Goal: Task Accomplishment & Management: Complete application form

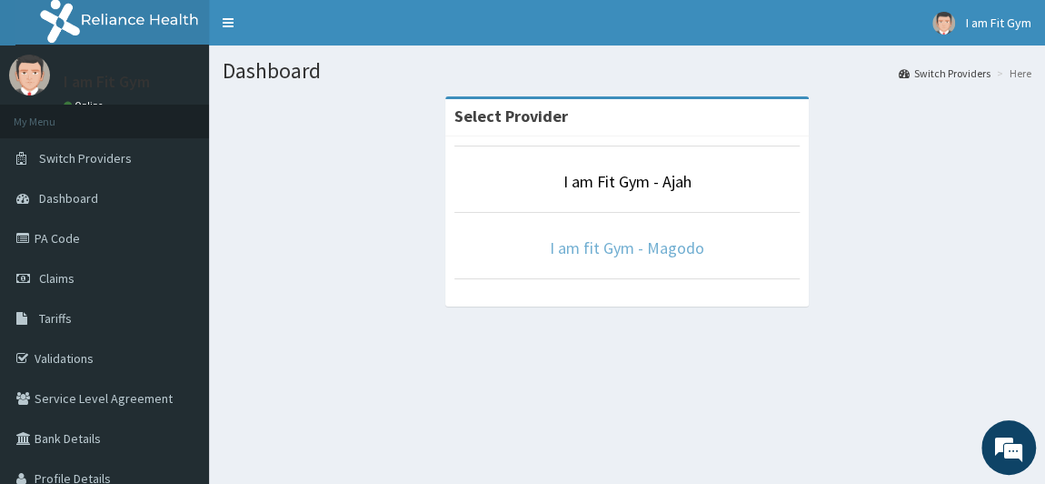
click at [584, 246] on link "I am fit Gym - Magodo" at bounding box center [627, 247] width 155 height 21
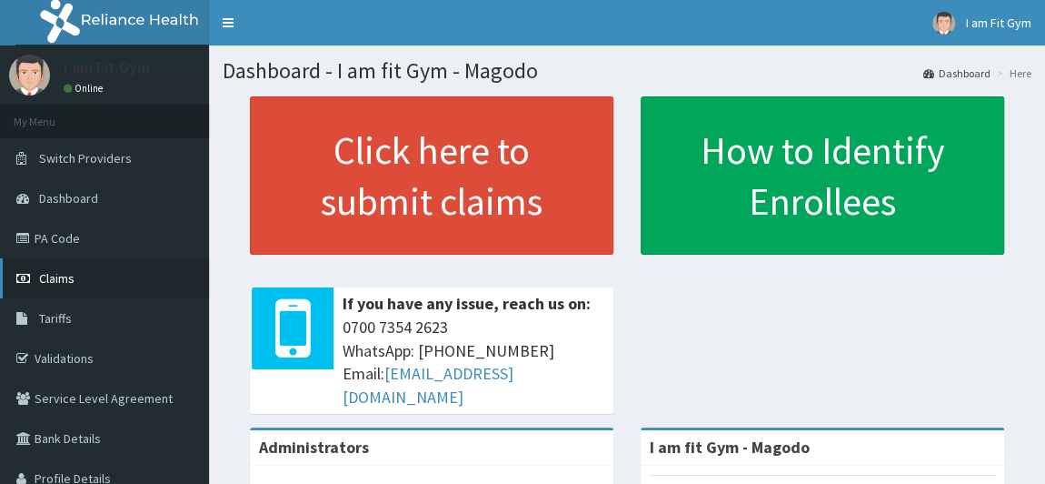
click at [83, 285] on link "Claims" at bounding box center [104, 278] width 209 height 40
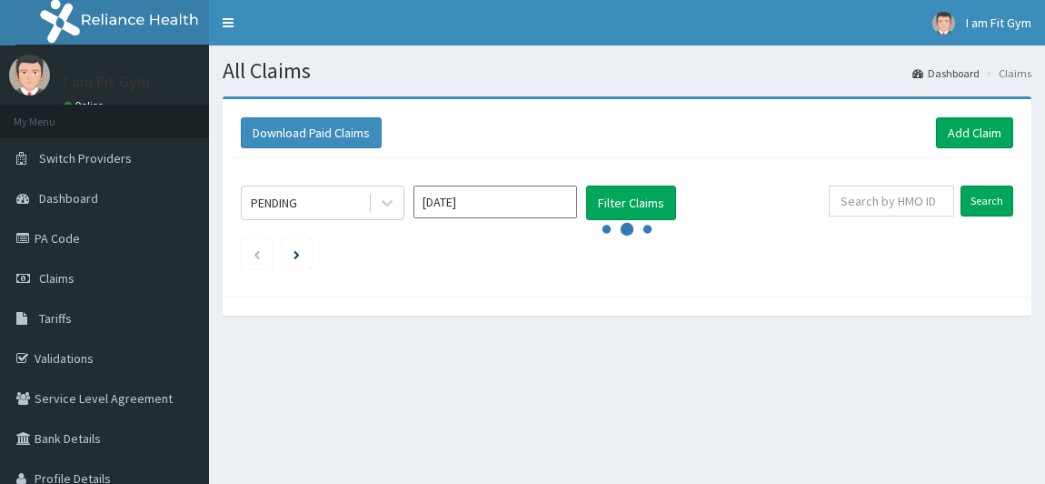
click at [83, 285] on link "Claims" at bounding box center [104, 278] width 209 height 40
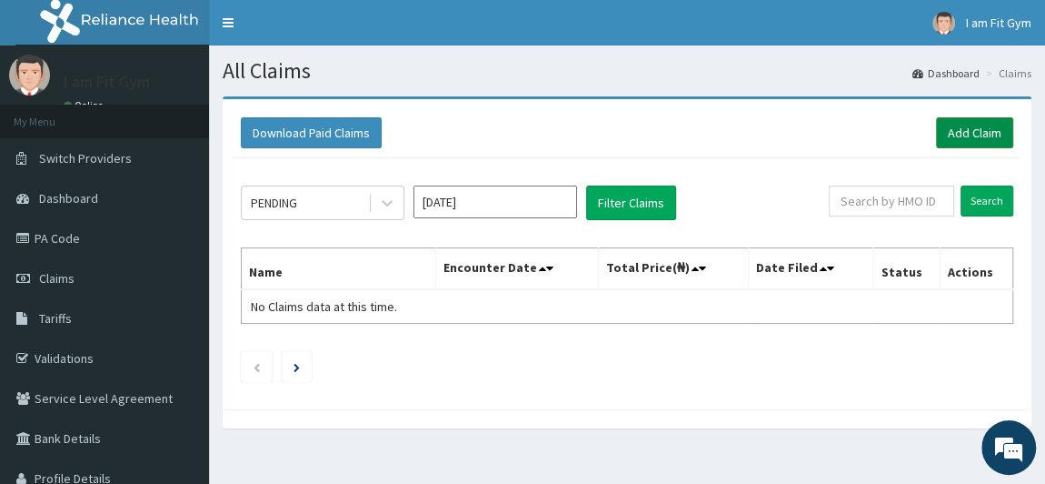
click at [952, 129] on link "Add Claim" at bounding box center [974, 132] width 77 height 31
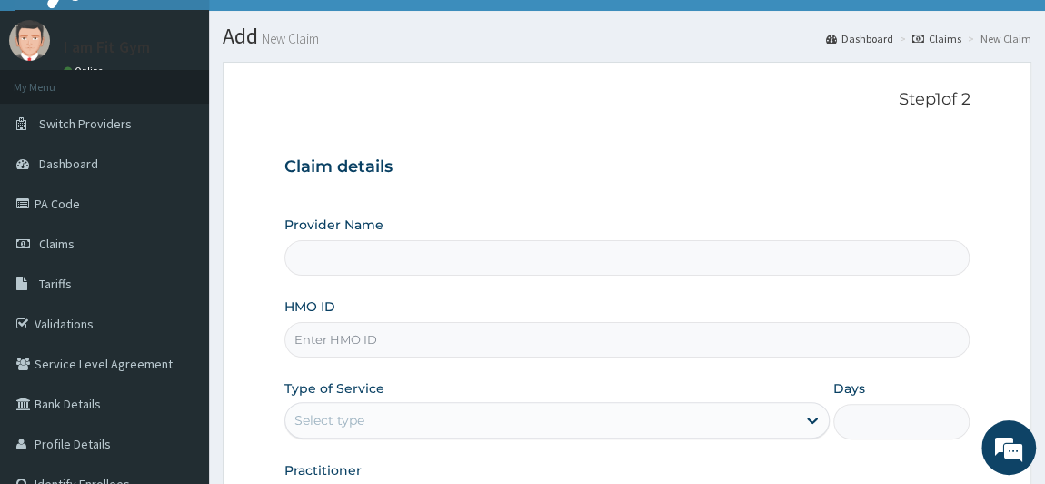
scroll to position [35, 0]
type input "I am fit Gym - Magodo"
type input "1"
click at [365, 332] on input "HMO ID" at bounding box center [627, 339] width 686 height 35
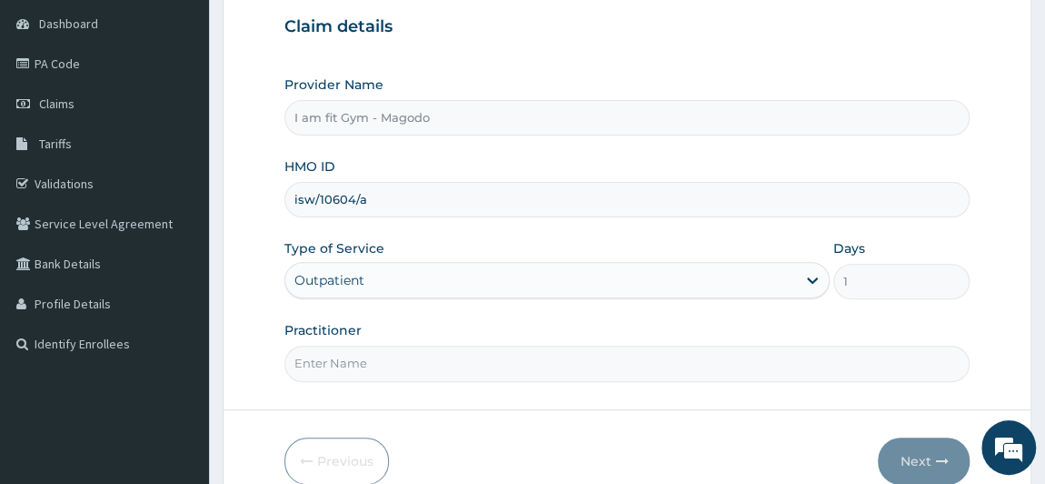
scroll to position [175, 0]
type input "isw/10604/a"
click at [370, 353] on input "Practitioner" at bounding box center [627, 361] width 686 height 35
type input "RAZZIE"
click at [930, 438] on button "Next" at bounding box center [924, 459] width 92 height 47
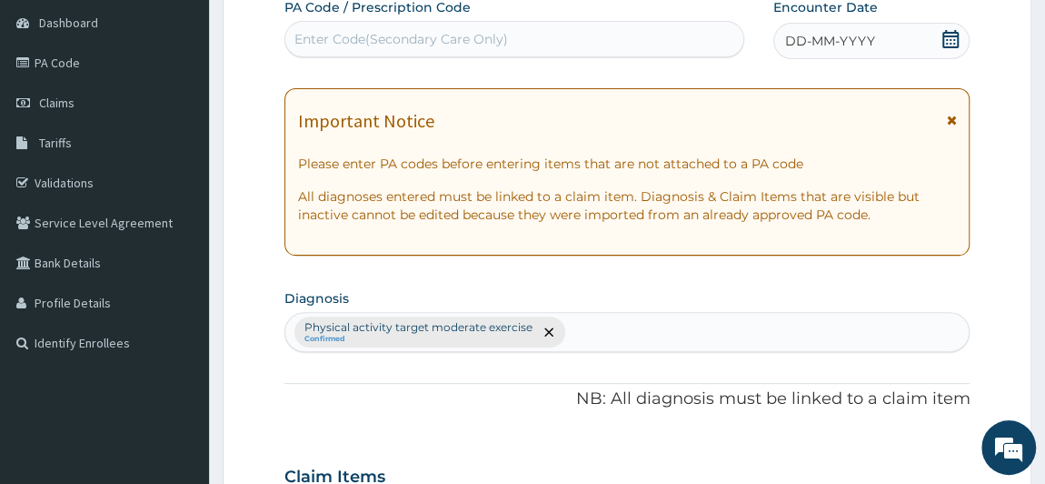
click at [351, 26] on div "Enter Code(Secondary Care Only)" at bounding box center [514, 39] width 458 height 29
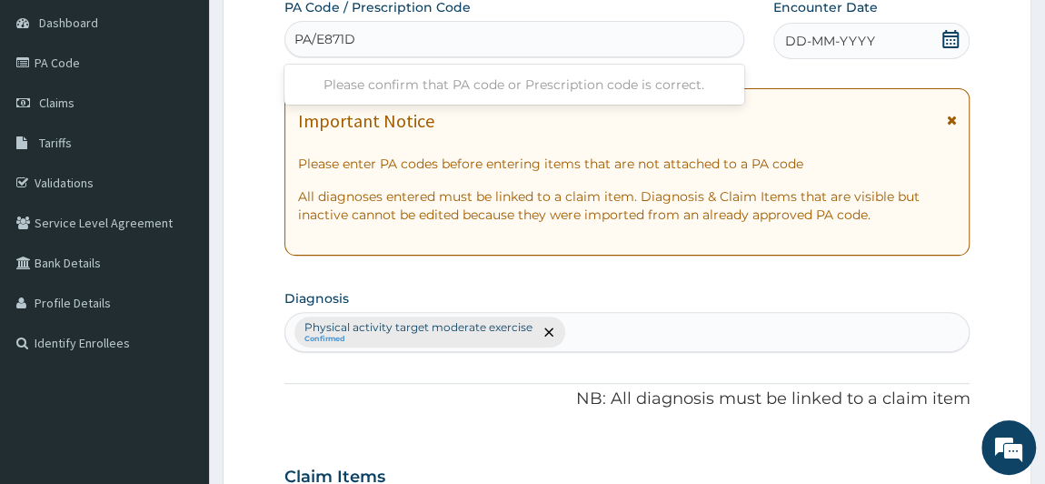
type input "PA/E871DA"
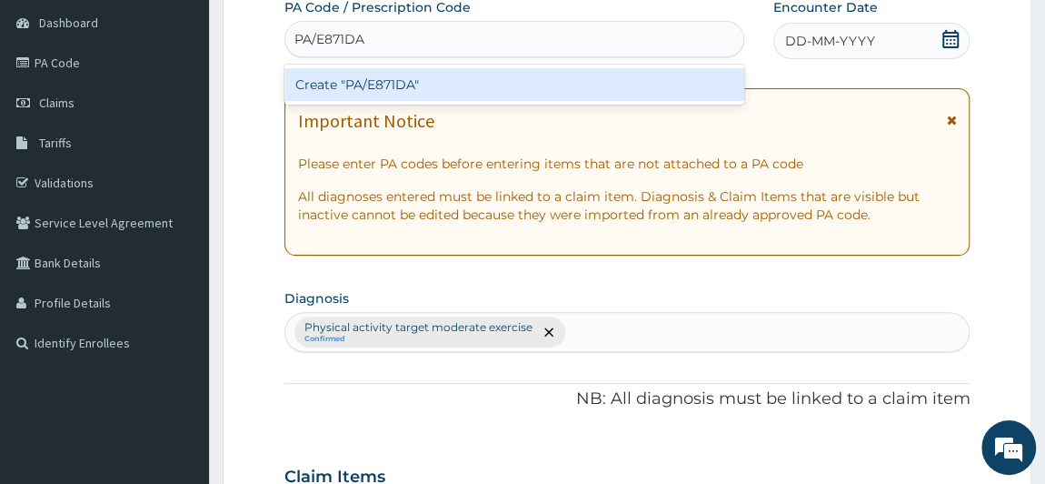
click at [414, 88] on div "Create "PA/E871DA"" at bounding box center [514, 84] width 460 height 33
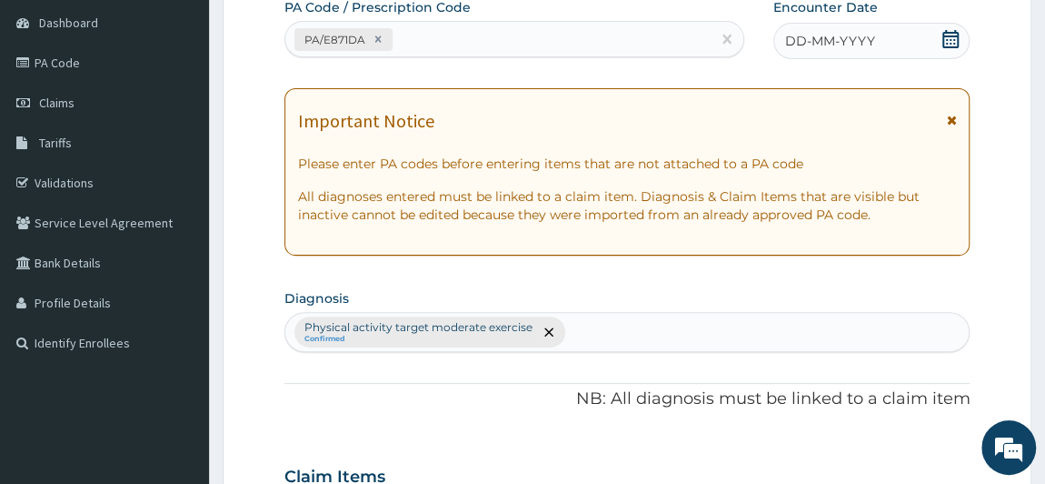
click at [953, 39] on icon at bounding box center [951, 39] width 18 height 18
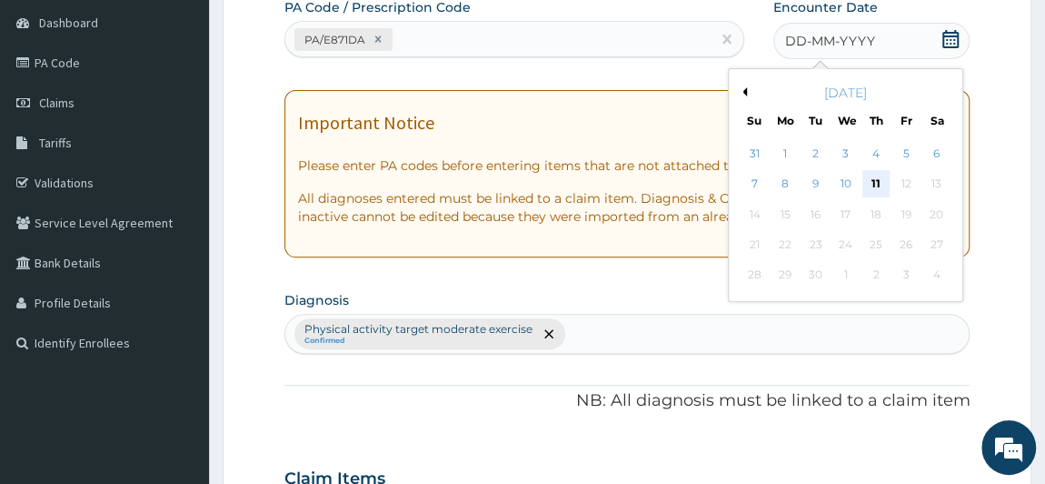
click at [876, 181] on div "11" at bounding box center [875, 184] width 27 height 27
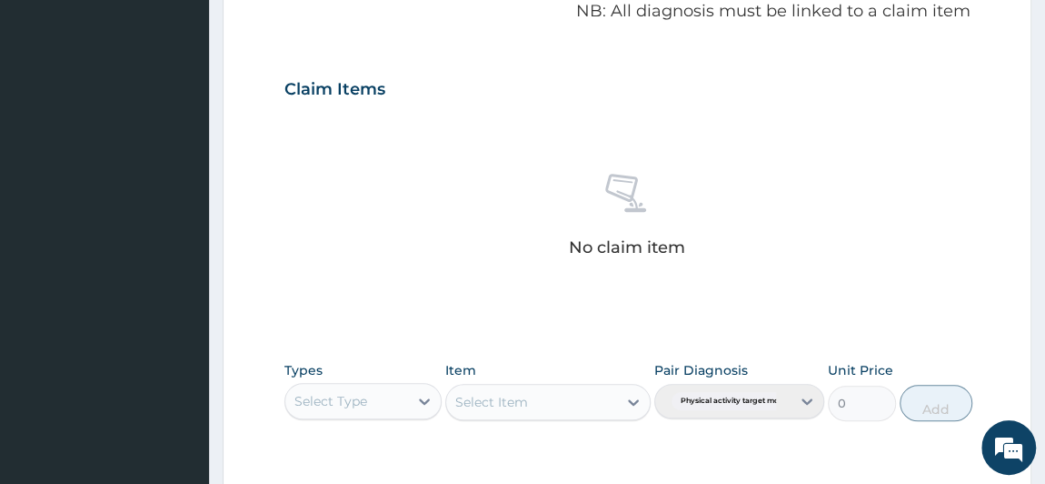
scroll to position [580, 0]
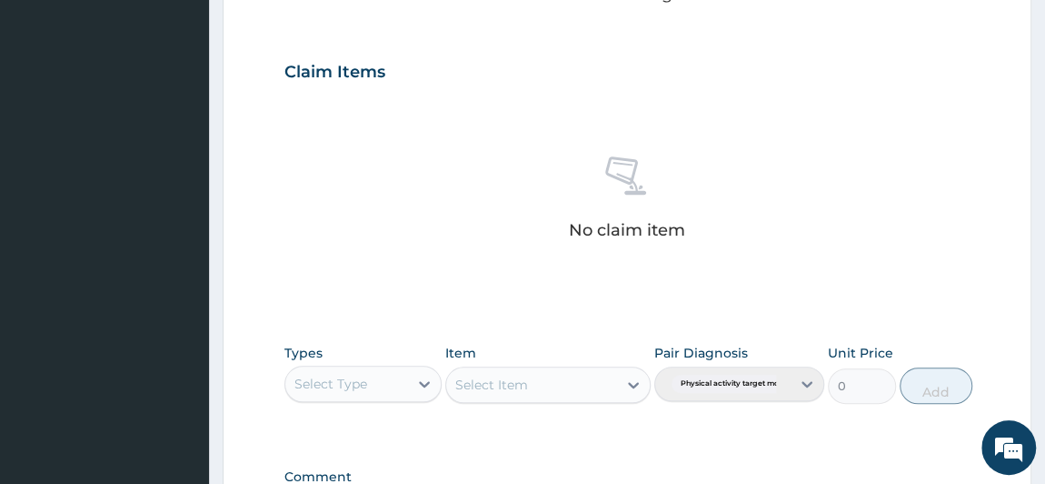
click at [348, 382] on div "Select Type" at bounding box center [330, 383] width 73 height 18
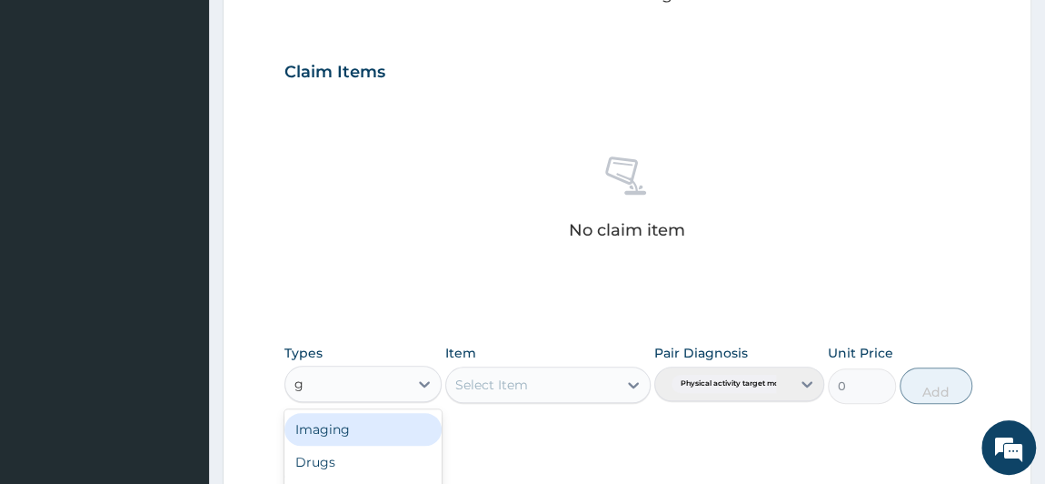
type input "gy"
click at [366, 428] on div "Gym" at bounding box center [363, 429] width 158 height 33
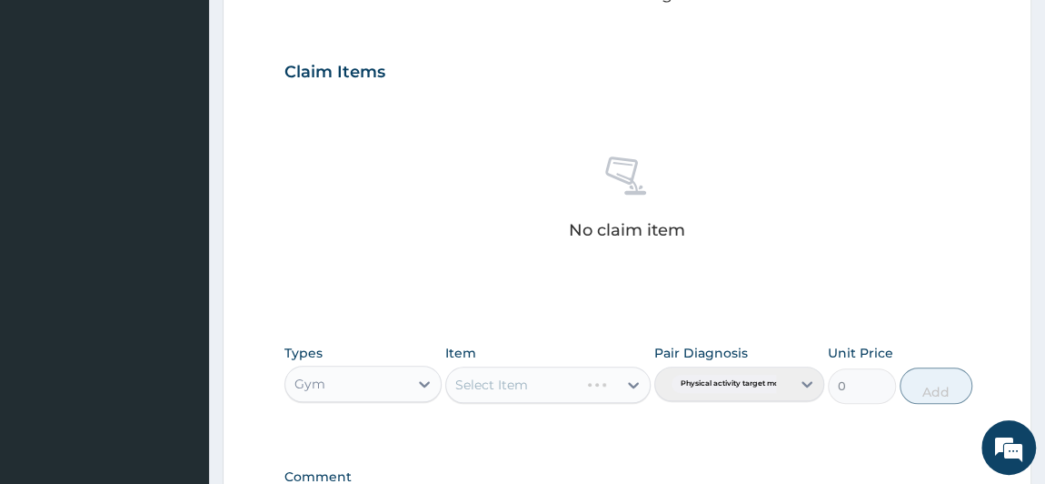
click at [543, 387] on div "Select Item" at bounding box center [547, 384] width 205 height 36
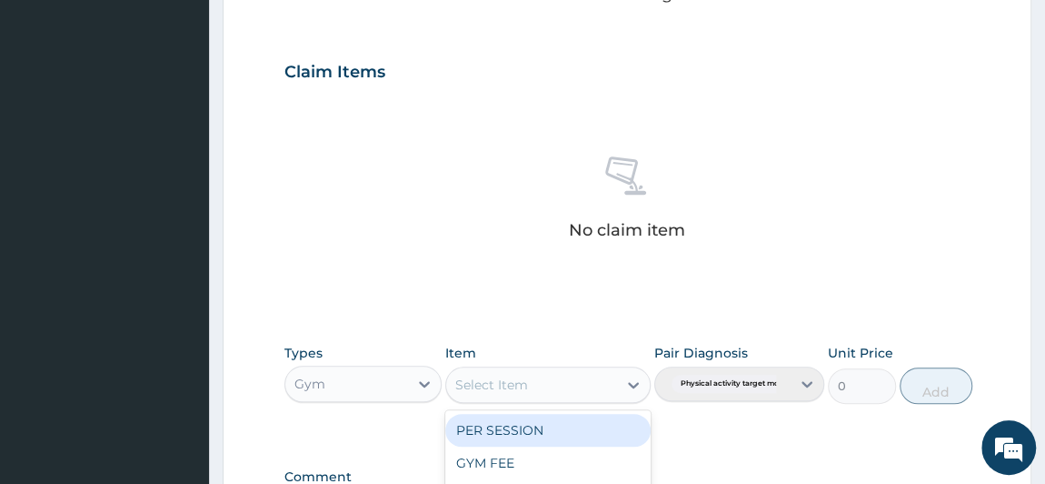
click at [549, 382] on div "Select Item" at bounding box center [531, 384] width 171 height 29
click at [536, 418] on div "PER SESSION" at bounding box center [547, 430] width 205 height 33
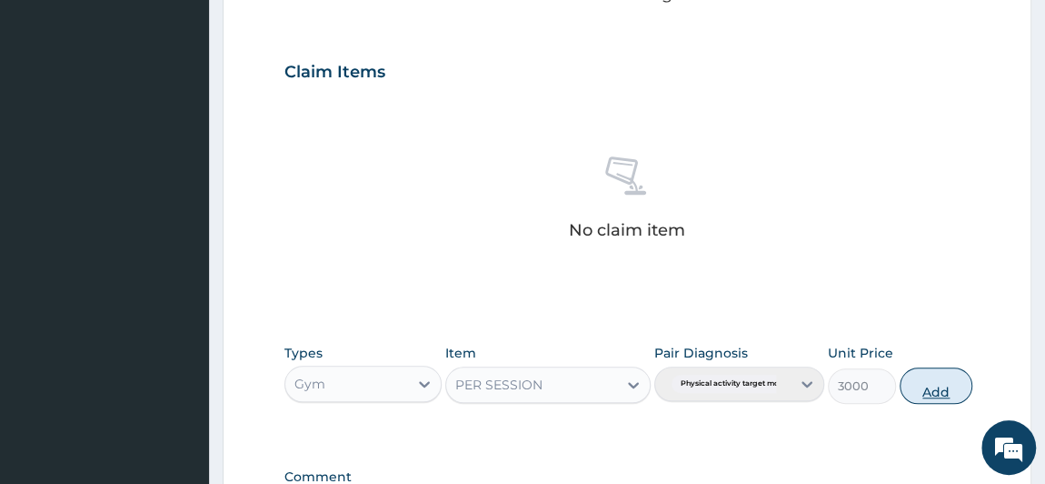
click at [928, 384] on button "Add" at bounding box center [936, 385] width 73 height 36
type input "0"
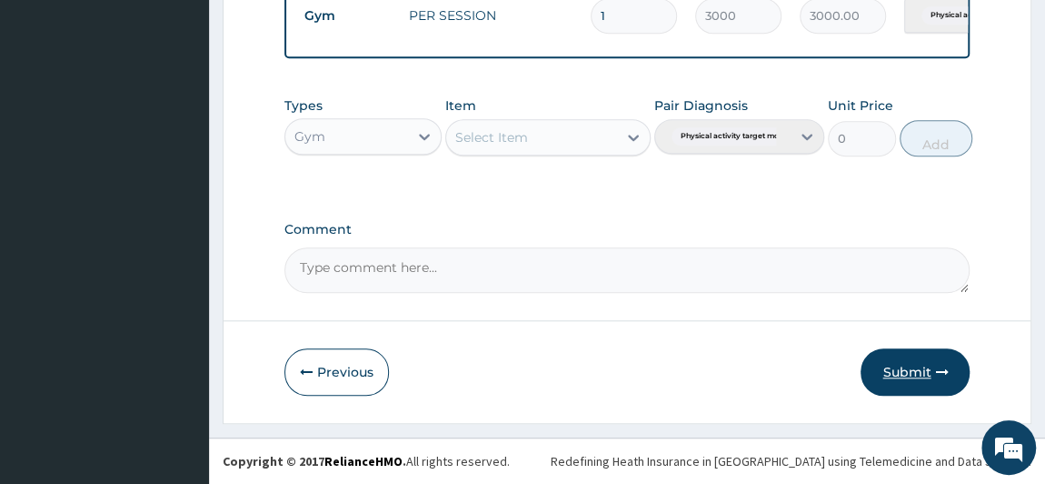
click at [924, 384] on button "Submit" at bounding box center [915, 371] width 109 height 47
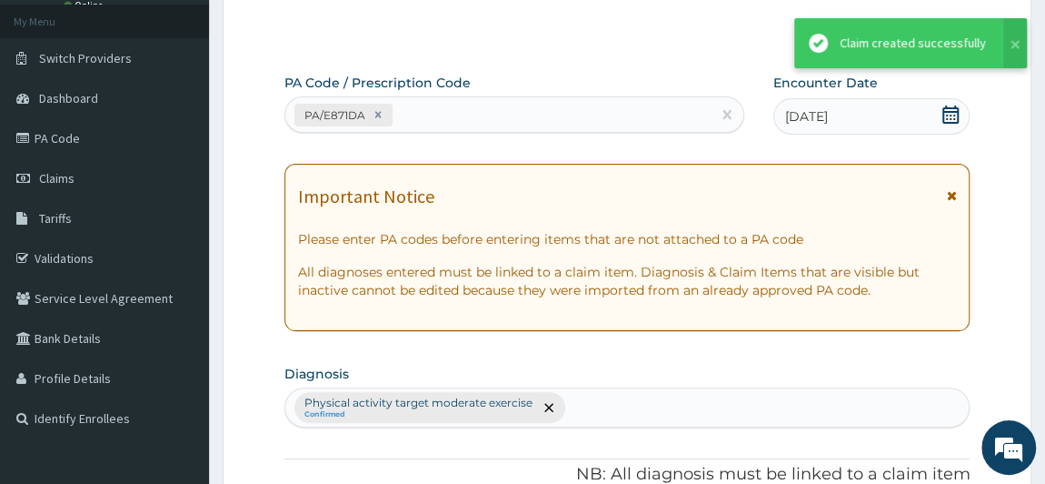
scroll to position [749, 0]
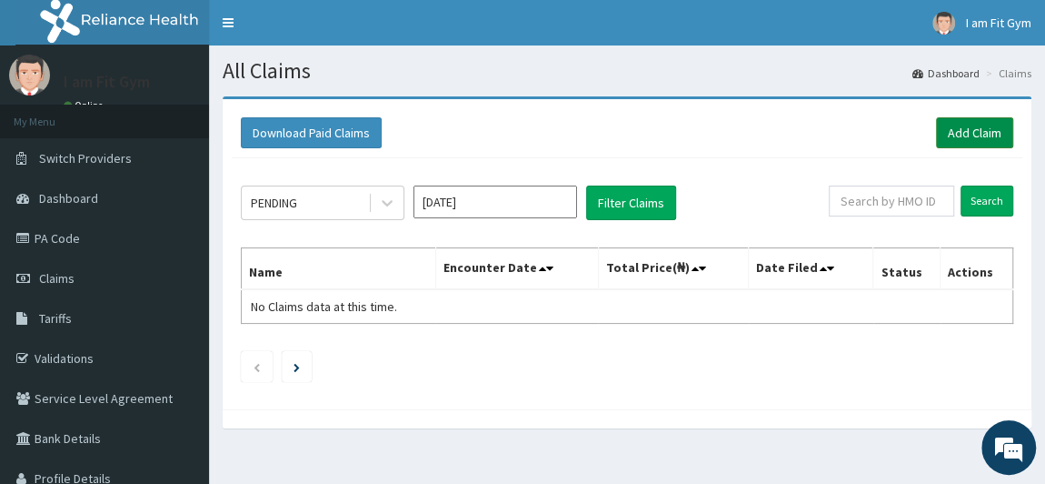
click at [968, 139] on link "Add Claim" at bounding box center [974, 132] width 77 height 31
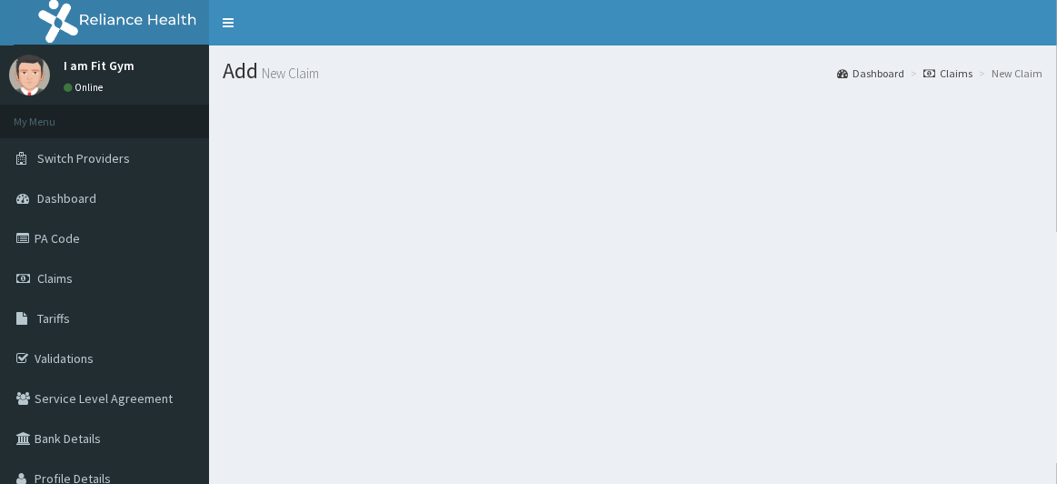
click at [429, 264] on section at bounding box center [633, 196] width 848 height 227
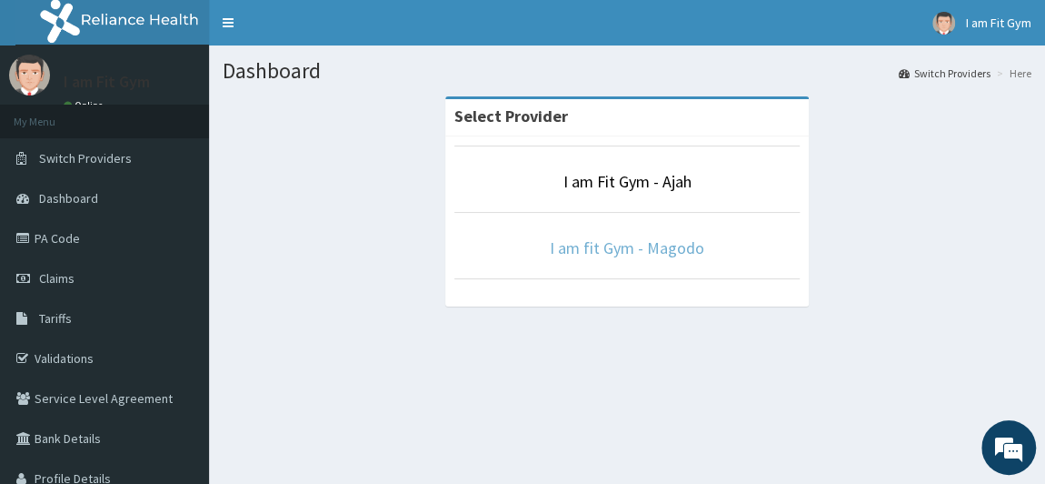
click at [627, 253] on link "I am fit Gym - Magodo" at bounding box center [627, 247] width 155 height 21
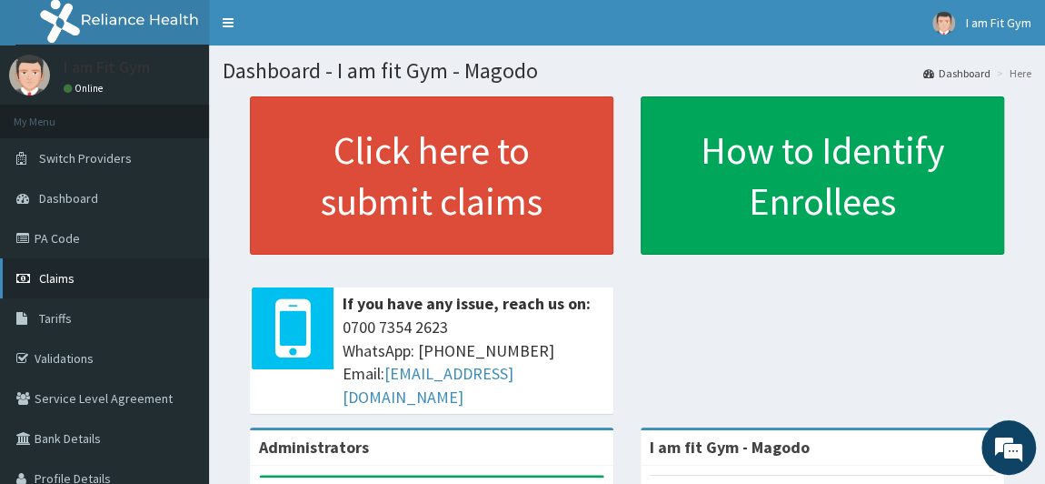
click at [65, 283] on span "Claims" at bounding box center [56, 278] width 35 height 16
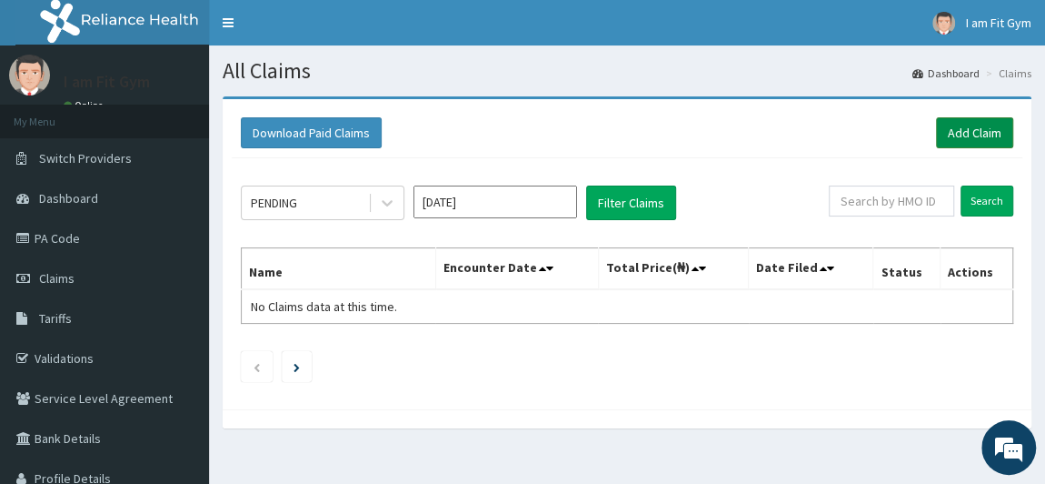
click at [960, 133] on link "Add Claim" at bounding box center [974, 132] width 77 height 31
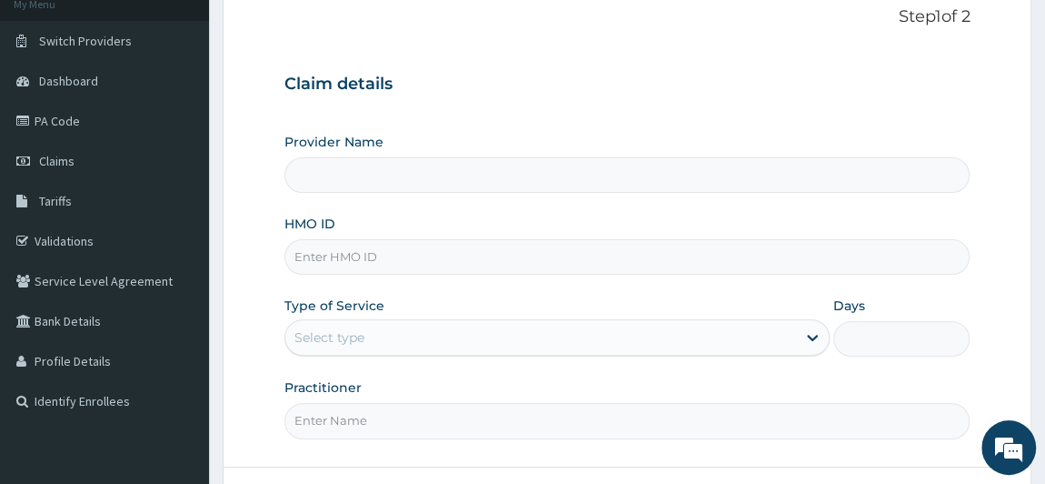
click at [327, 252] on input "HMO ID" at bounding box center [627, 256] width 686 height 35
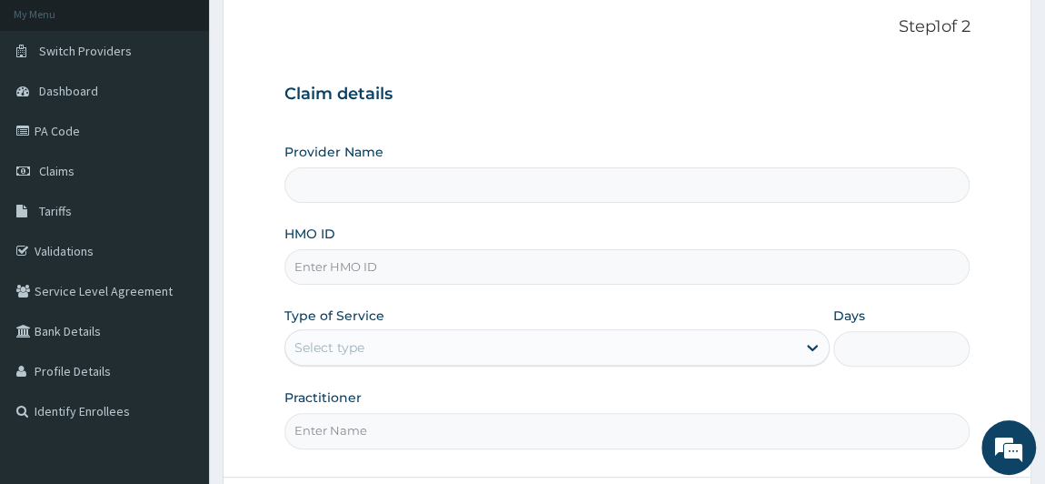
type input "I am fit Gym - Magodo"
type input "1"
click at [339, 256] on input "HMO ID" at bounding box center [627, 266] width 686 height 35
type input "LTI/10191/A"
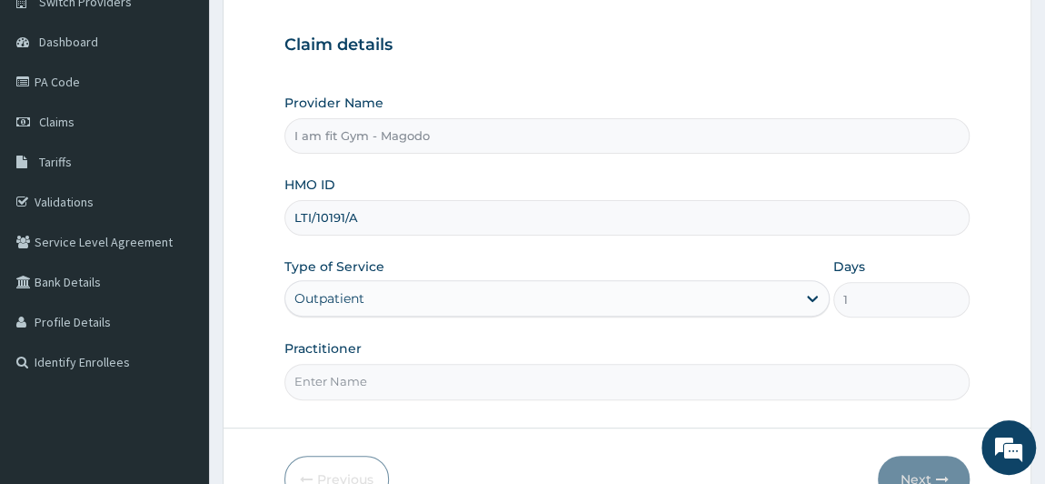
scroll to position [177, 0]
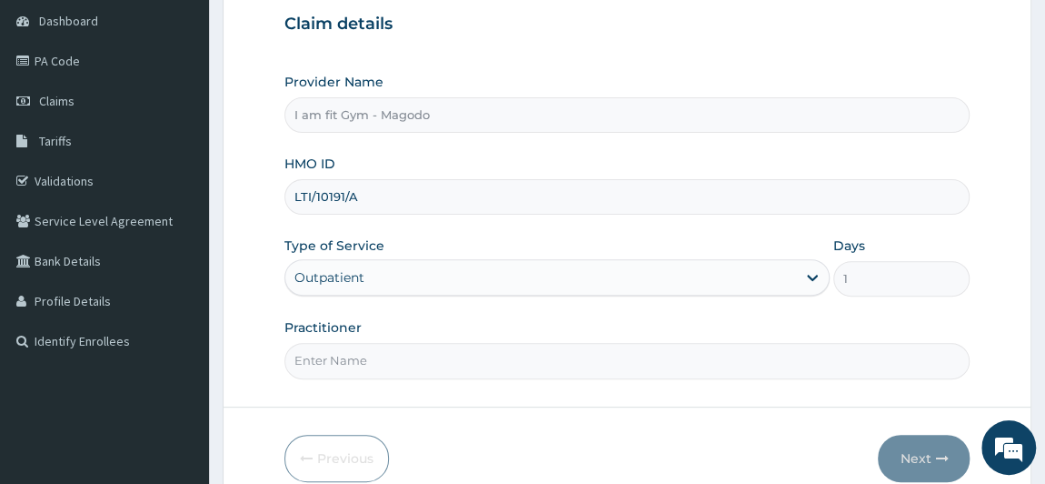
click at [334, 363] on input "Practitioner" at bounding box center [627, 360] width 686 height 35
type input "RAZZIE"
click at [925, 463] on button "Next" at bounding box center [924, 457] width 92 height 47
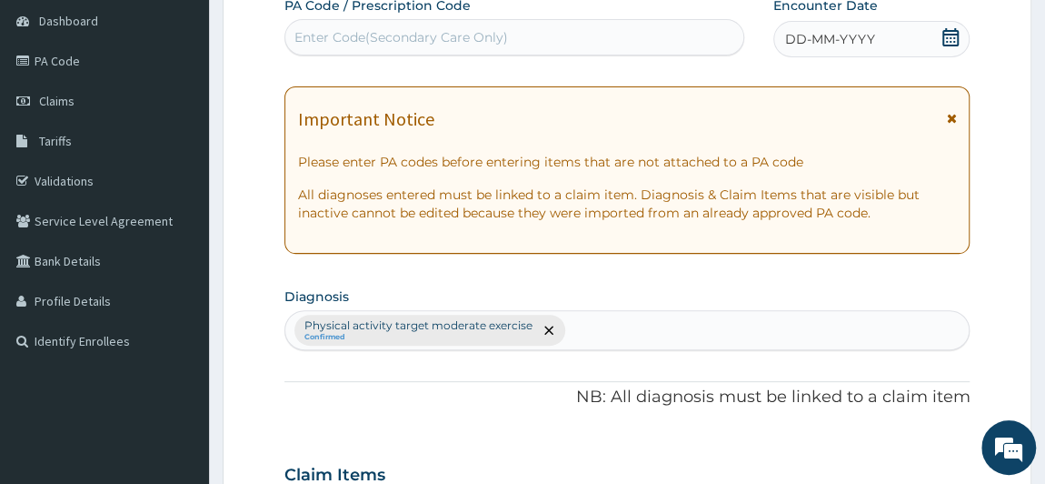
click at [307, 36] on div "Enter Code(Secondary Care Only)" at bounding box center [401, 37] width 214 height 18
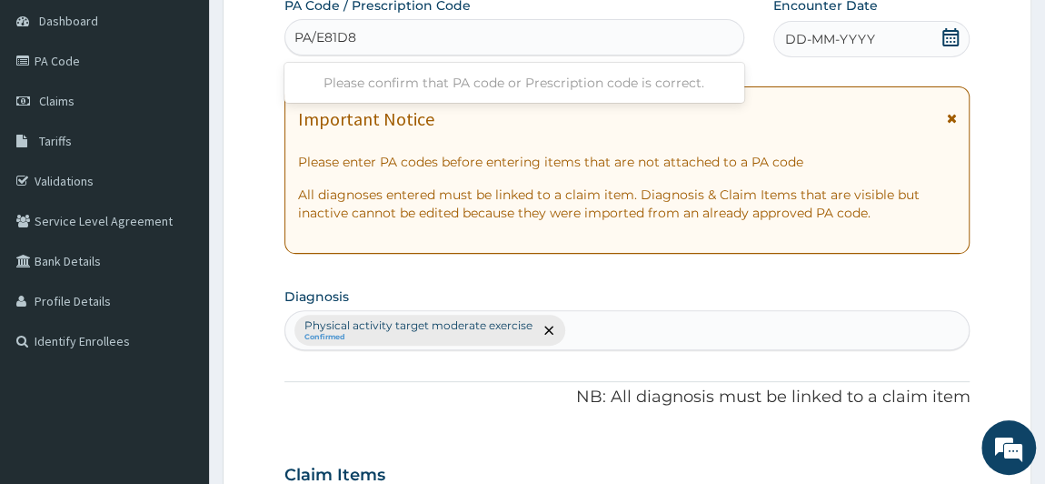
type input "PA/E81D8B"
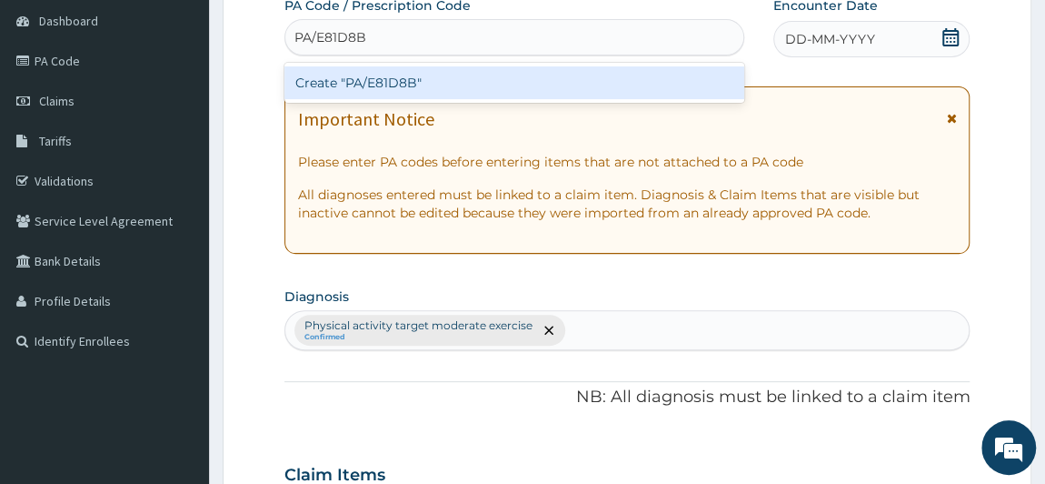
click at [383, 75] on div "Create "PA/E81D8B"" at bounding box center [514, 82] width 460 height 33
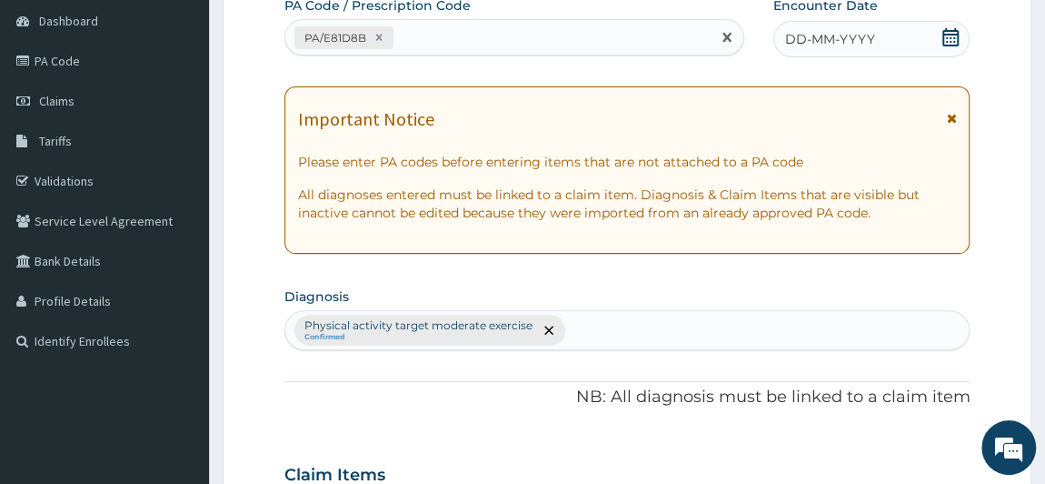
click at [795, 45] on span "DD-MM-YYYY" at bounding box center [830, 39] width 90 height 18
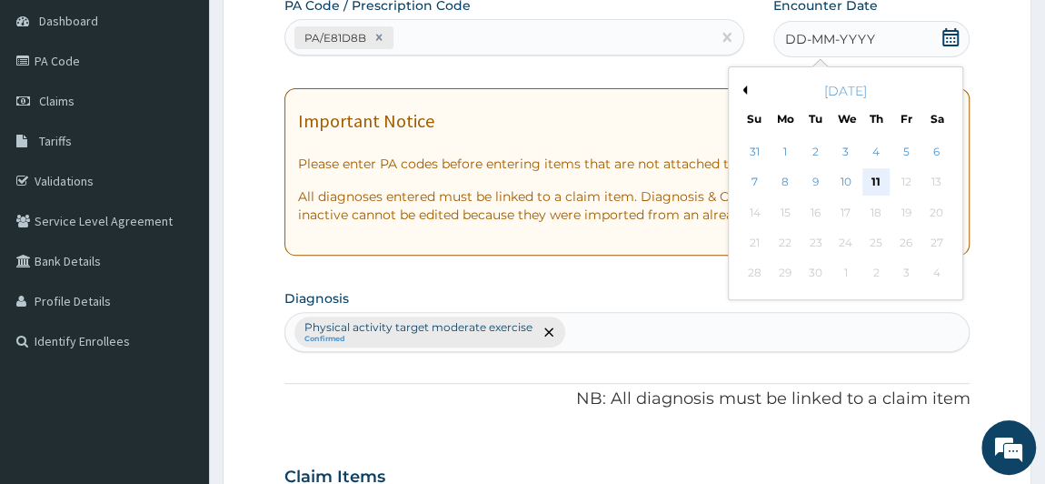
click at [873, 187] on div "11" at bounding box center [875, 182] width 27 height 27
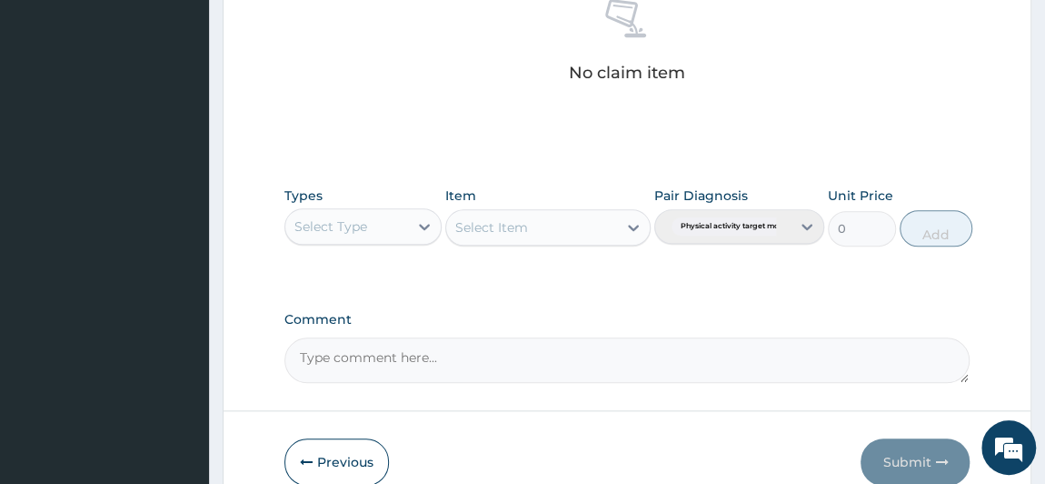
scroll to position [823, 0]
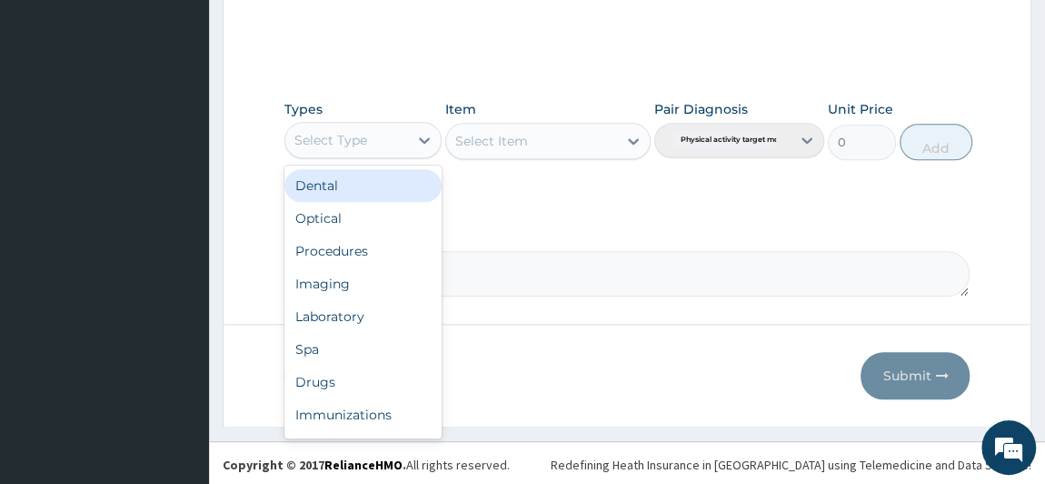
click at [387, 137] on div "Select Type" at bounding box center [347, 139] width 124 height 29
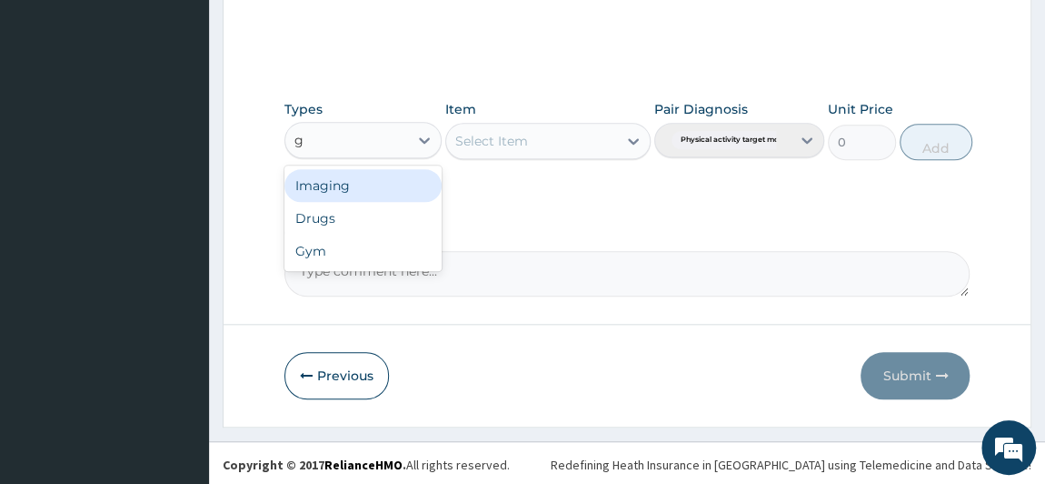
type input "gy"
click at [392, 181] on div "Gym" at bounding box center [363, 185] width 158 height 33
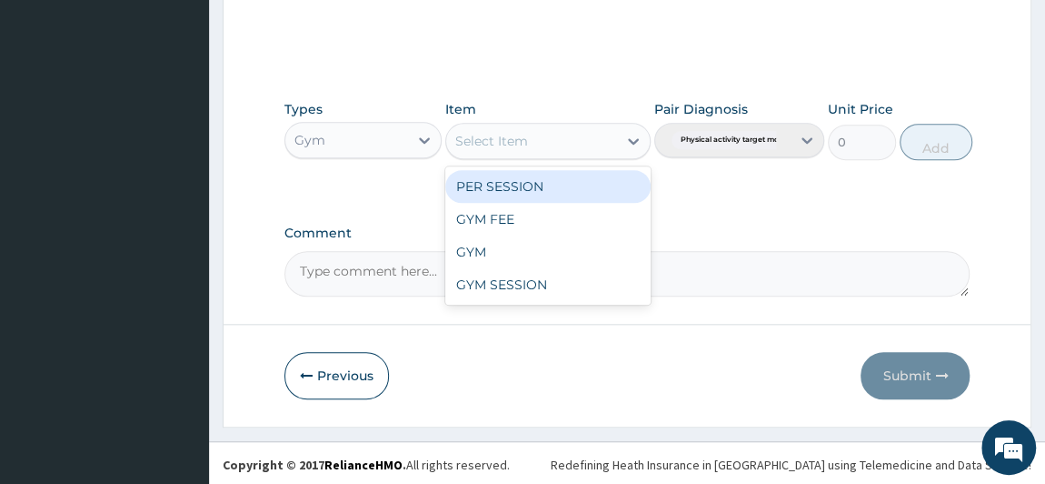
click at [523, 132] on div "Select Item" at bounding box center [491, 141] width 73 height 18
click at [545, 189] on div "PER SESSION" at bounding box center [547, 186] width 205 height 33
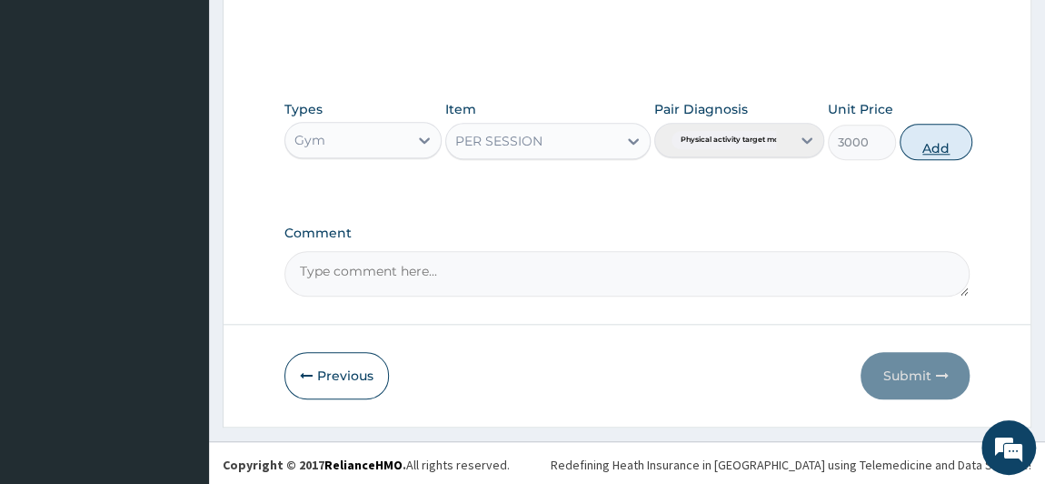
click at [922, 133] on button "Add" at bounding box center [936, 142] width 73 height 36
type input "0"
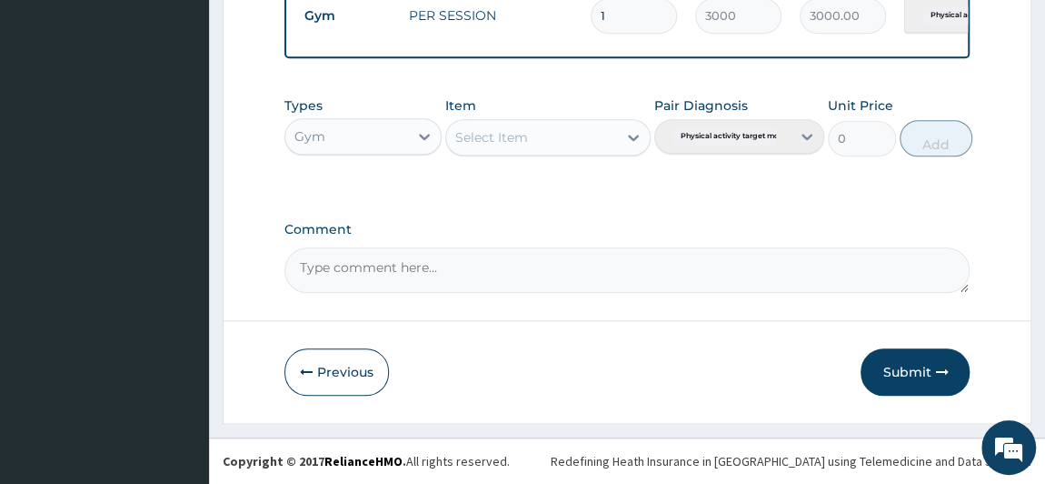
scroll to position [736, 0]
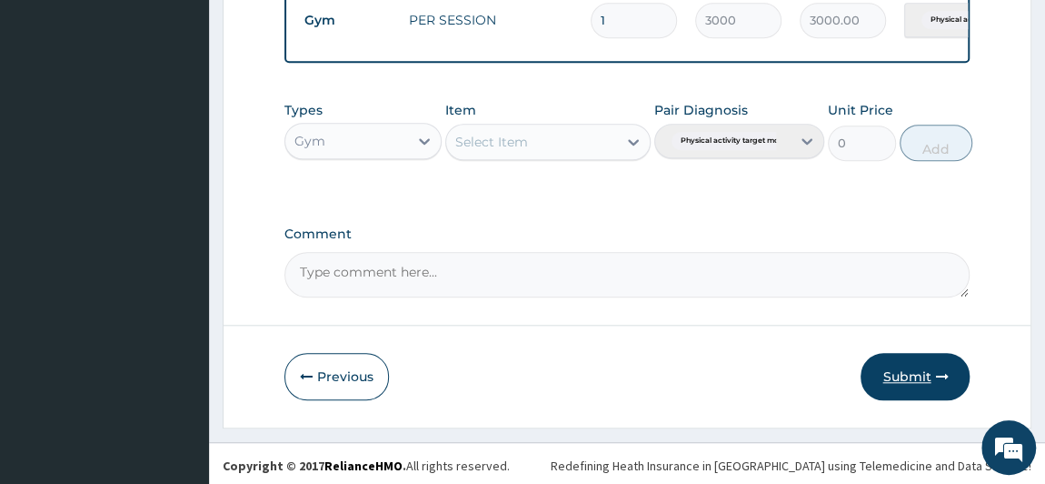
click at [920, 384] on button "Submit" at bounding box center [915, 376] width 109 height 47
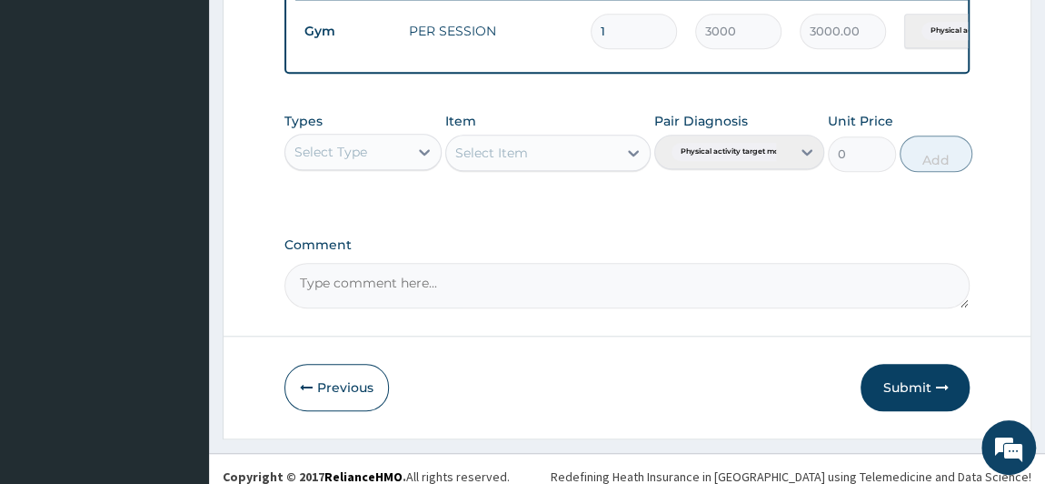
scroll to position [745, 0]
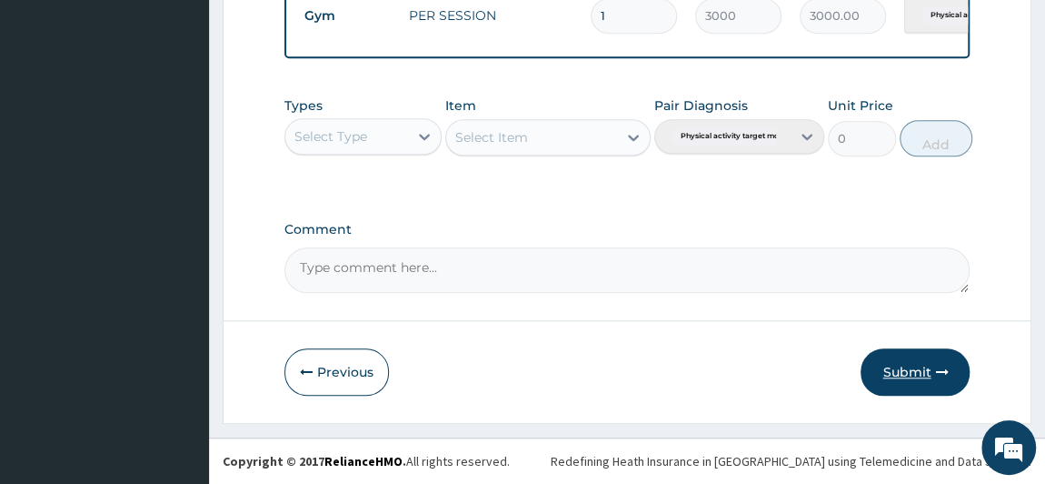
click at [888, 379] on button "Submit" at bounding box center [915, 371] width 109 height 47
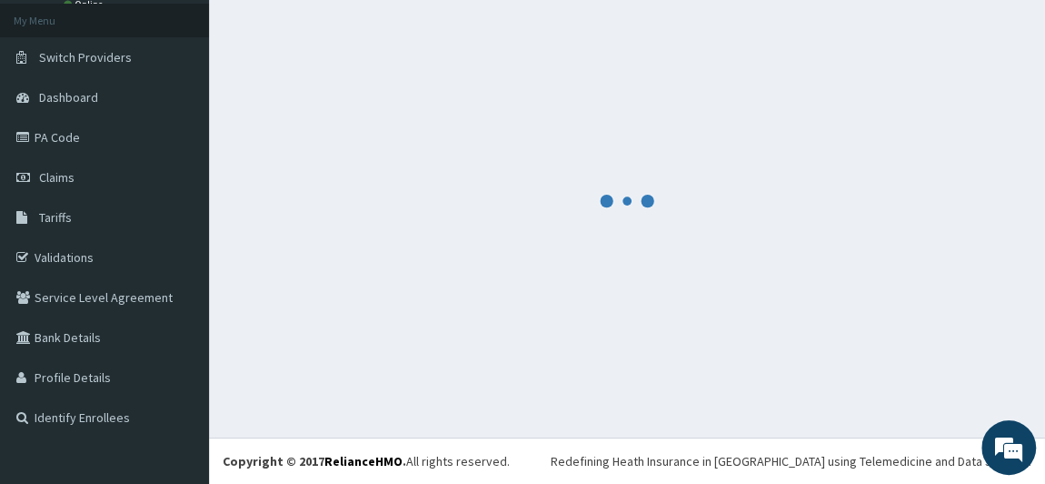
scroll to position [100, 0]
click at [888, 379] on div at bounding box center [627, 201] width 809 height 411
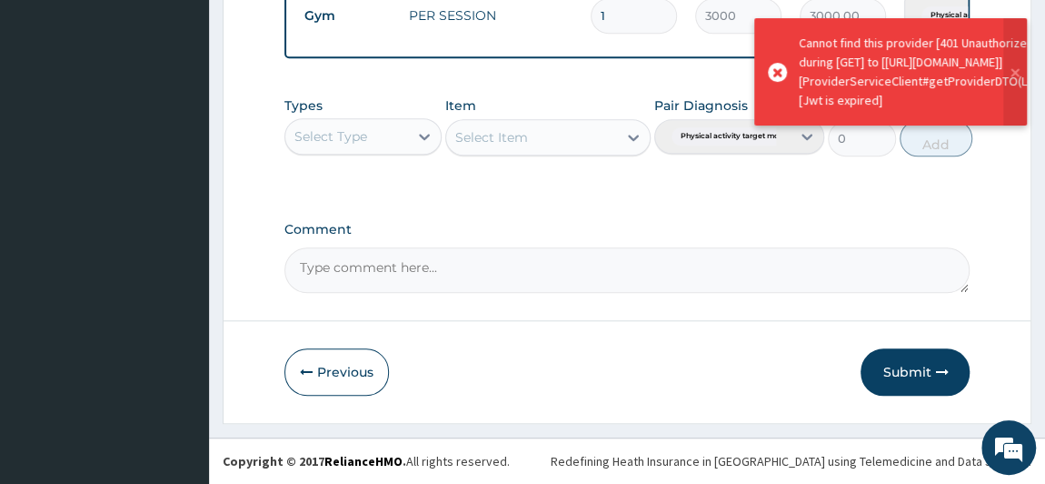
click at [388, 139] on div "Select Type" at bounding box center [347, 136] width 124 height 29
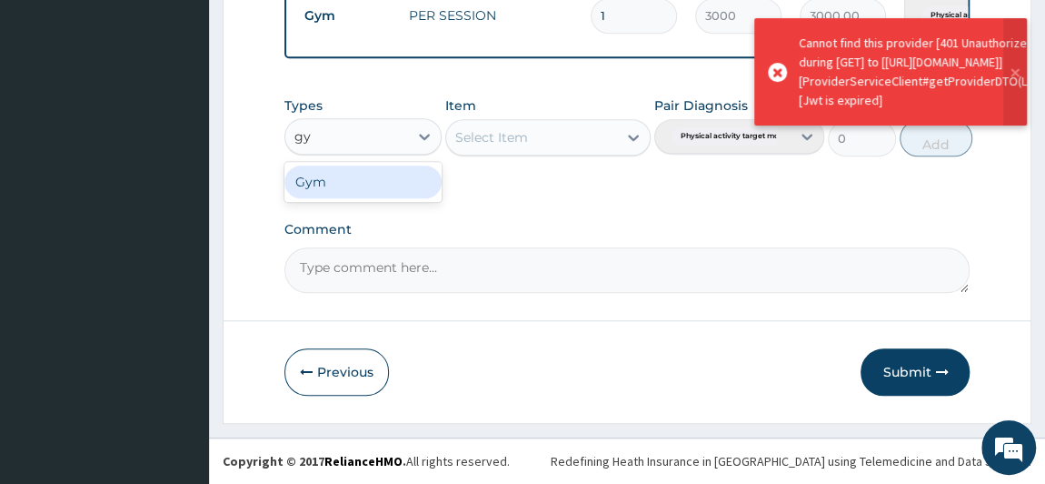
type input "gym"
click at [380, 184] on div "Gym" at bounding box center [363, 181] width 158 height 33
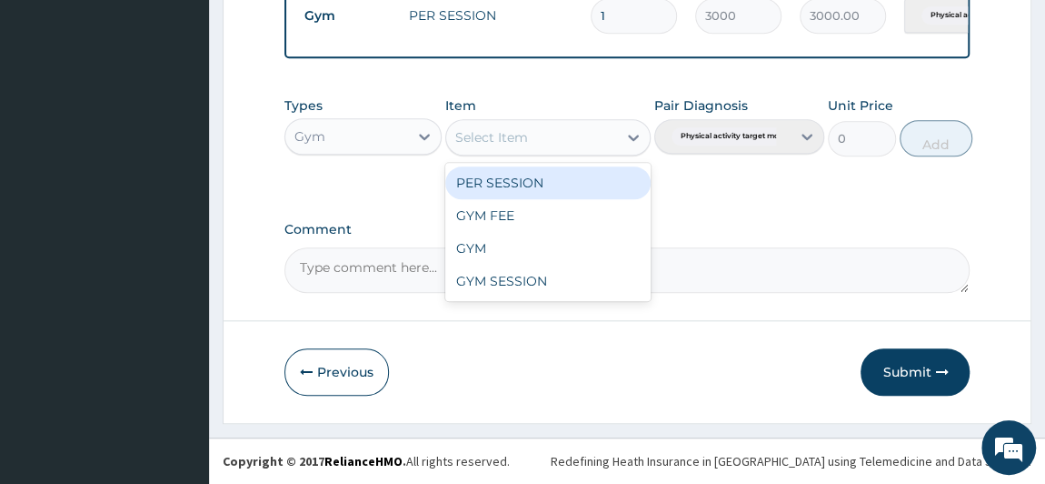
click at [492, 152] on div "Select Item" at bounding box center [531, 137] width 171 height 29
click at [525, 190] on div "PER SESSION" at bounding box center [547, 182] width 205 height 33
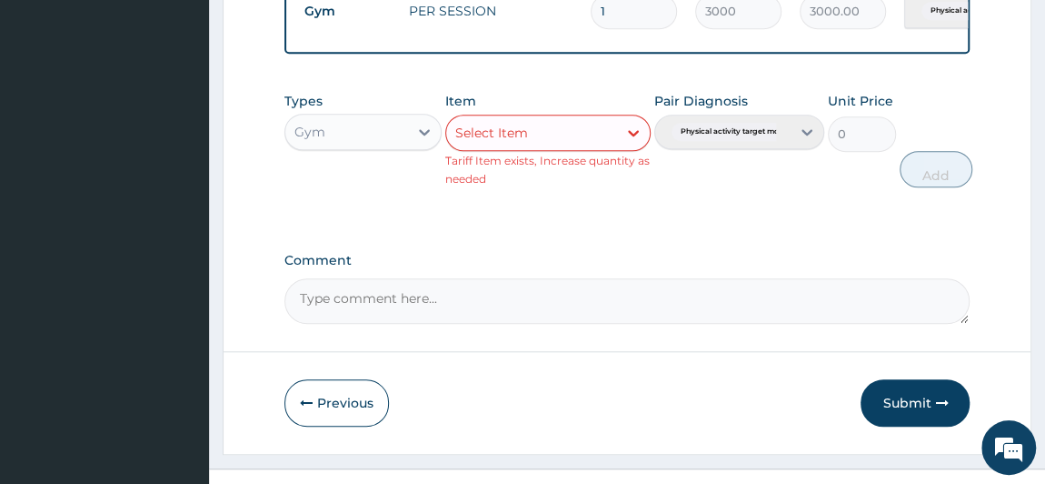
click at [543, 145] on div "Select Item" at bounding box center [531, 132] width 171 height 29
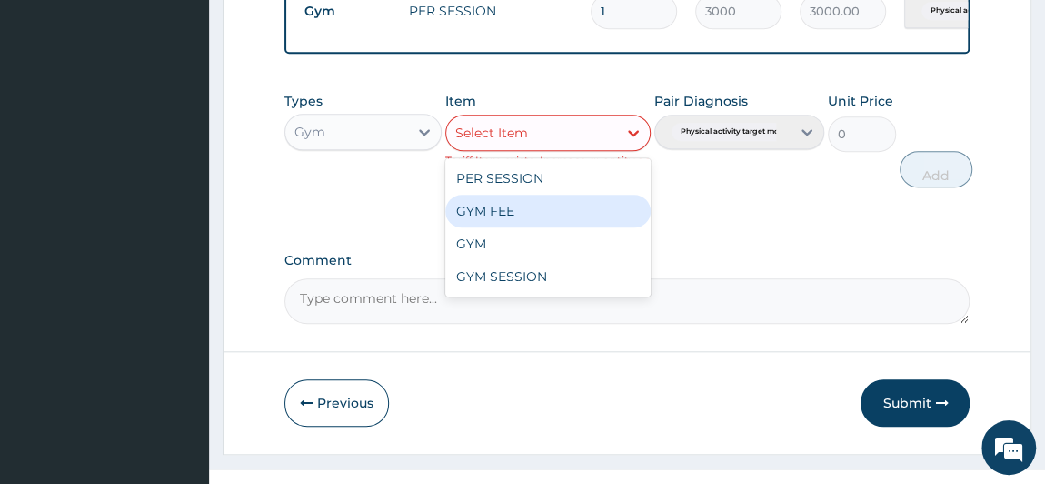
click at [521, 212] on div "GYM FEE" at bounding box center [547, 210] width 205 height 33
type input "3000"
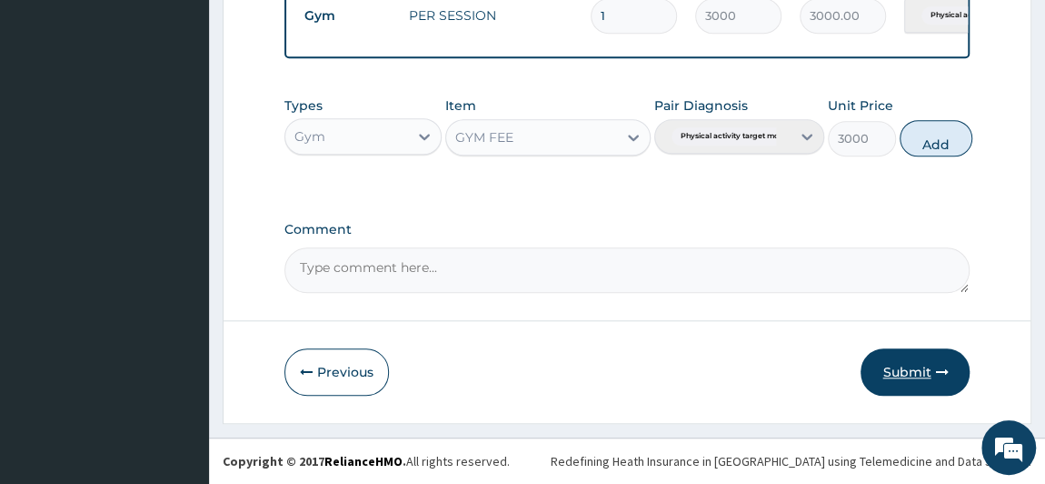
click at [912, 367] on button "Submit" at bounding box center [915, 371] width 109 height 47
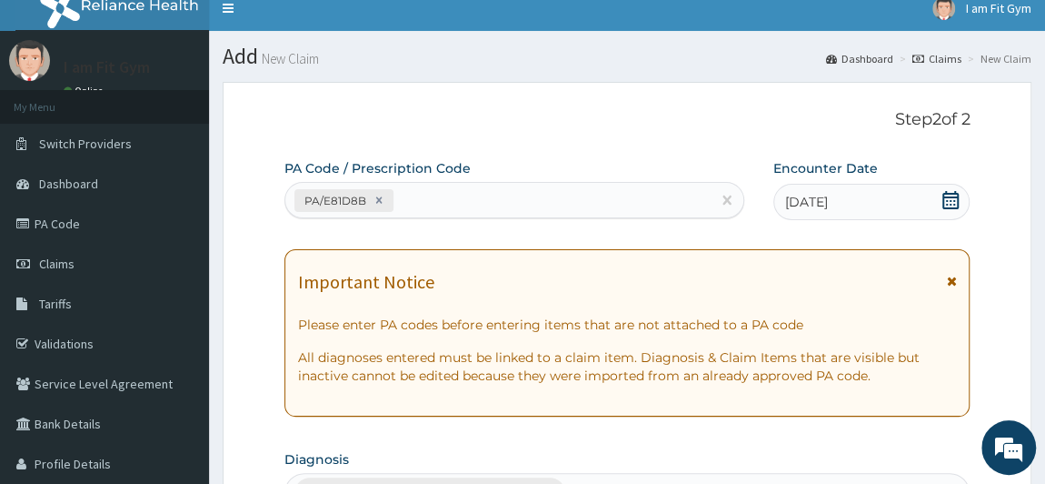
scroll to position [0, 0]
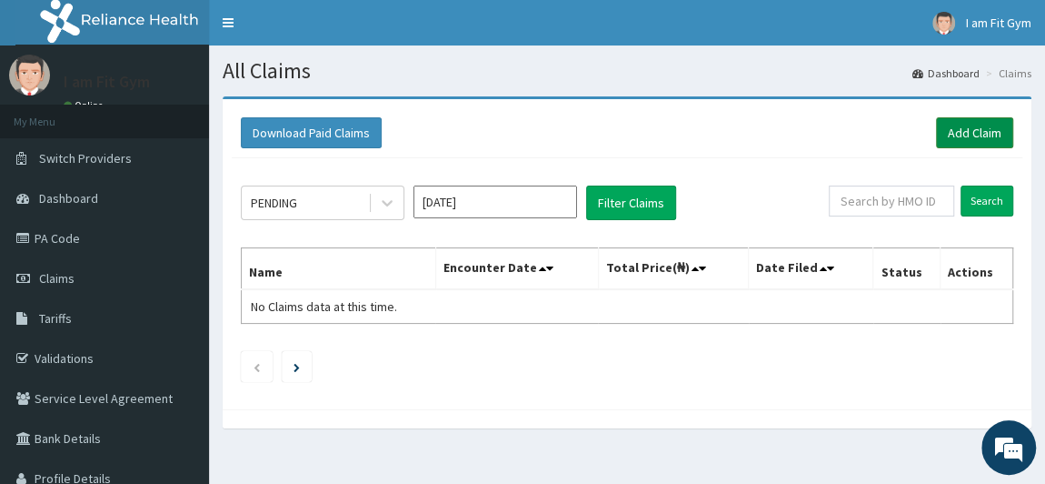
click at [964, 118] on link "Add Claim" at bounding box center [974, 132] width 77 height 31
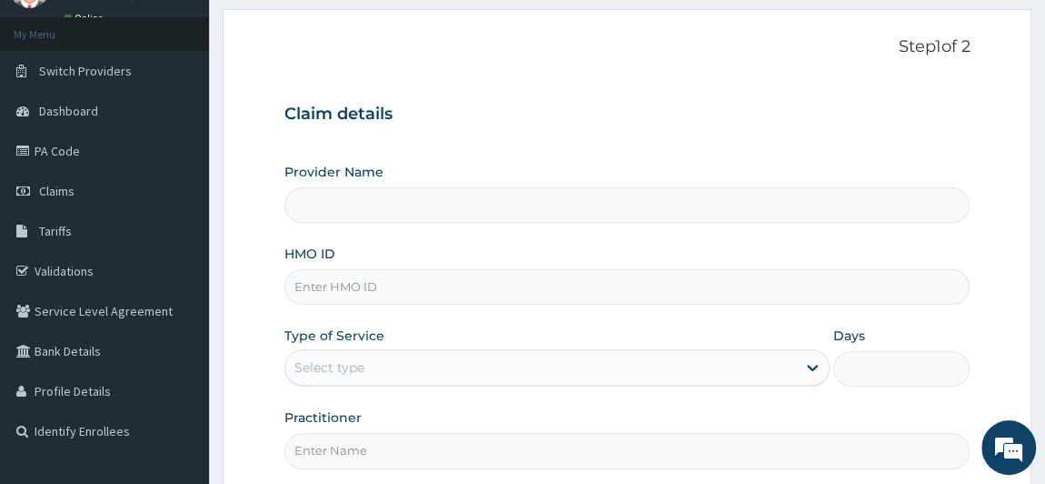
type input "I am fit Gym - Magodo"
type input "1"
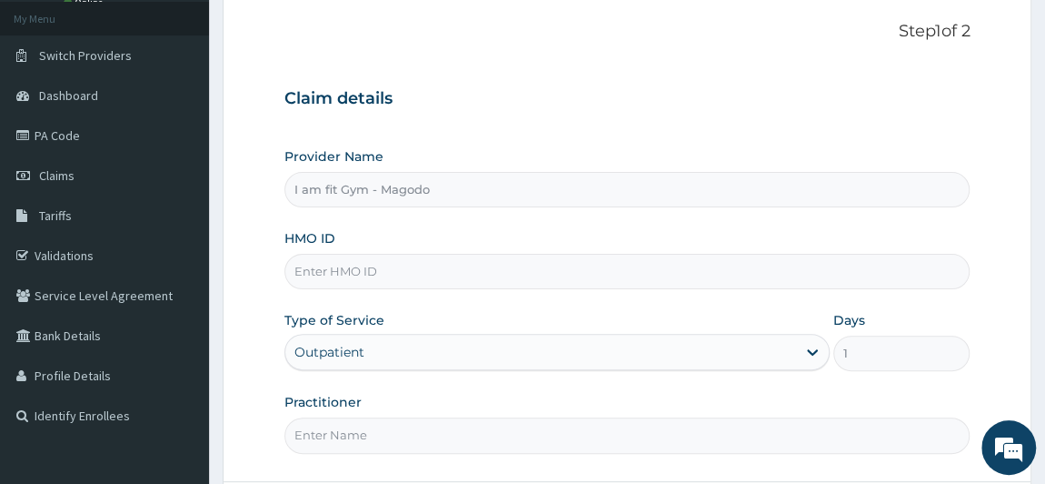
scroll to position [103, 0]
click at [302, 275] on input "HMO ID" at bounding box center [627, 271] width 686 height 35
type input "LTI/10191/A"
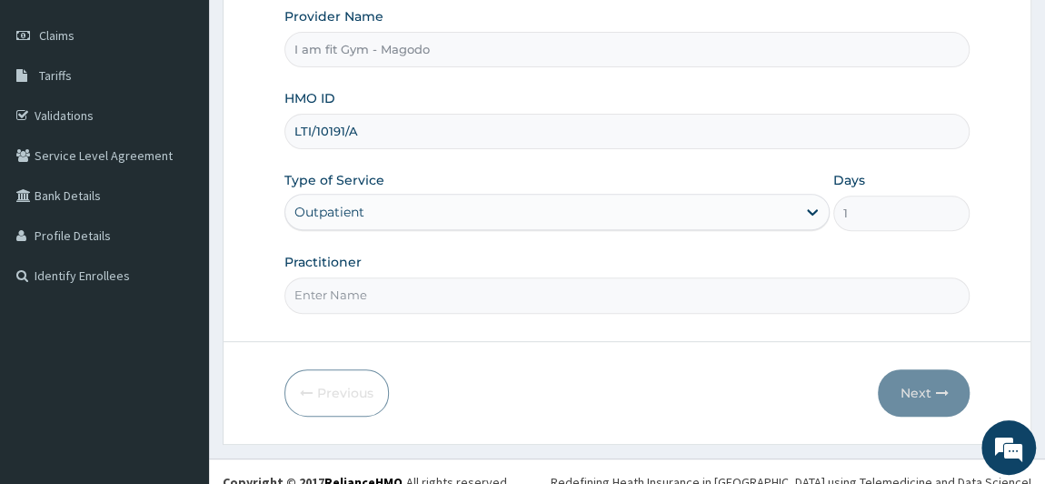
scroll to position [258, 0]
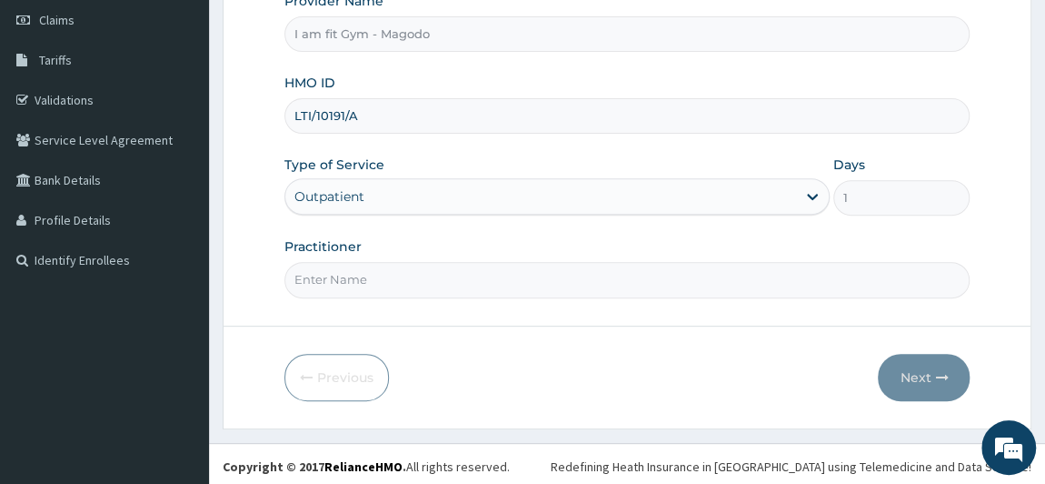
click at [369, 275] on input "Practitioner" at bounding box center [627, 279] width 686 height 35
type input "RAZZIE"
click at [911, 367] on button "Next" at bounding box center [924, 377] width 92 height 47
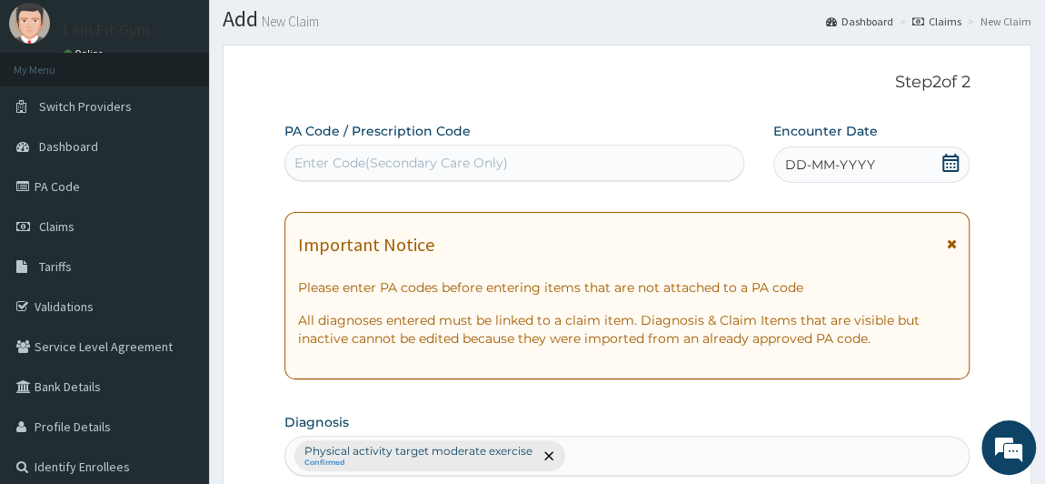
scroll to position [0, 0]
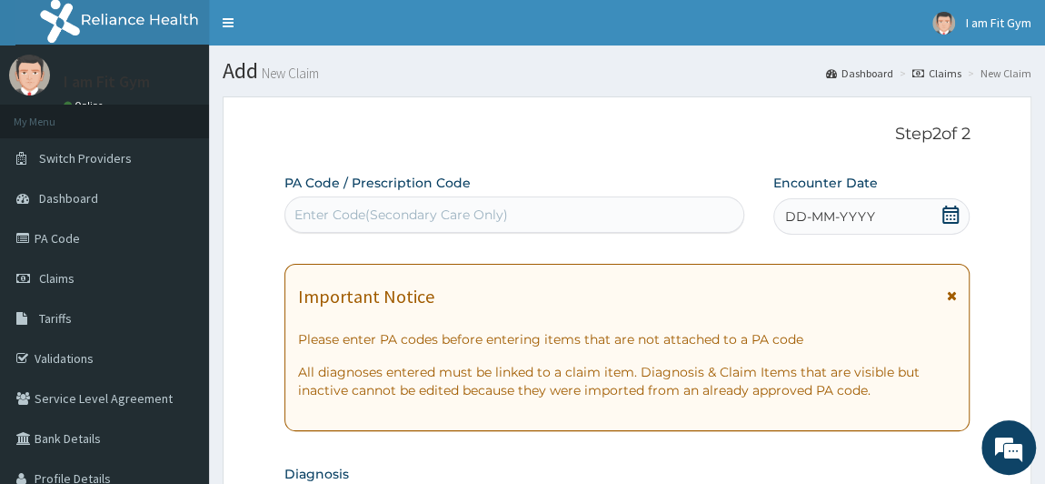
click at [336, 217] on div "Enter Code(Secondary Care Only)" at bounding box center [401, 214] width 214 height 18
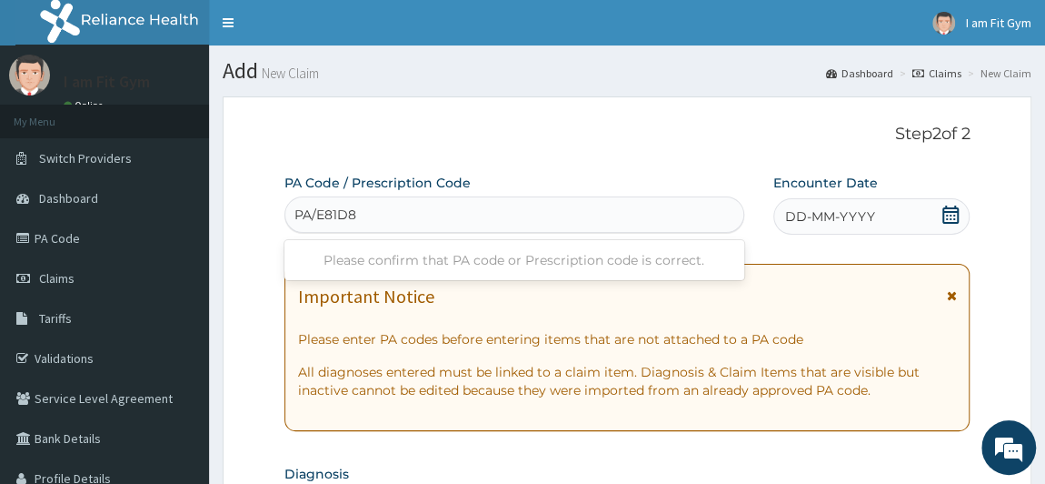
type input "PA/E81D8B"
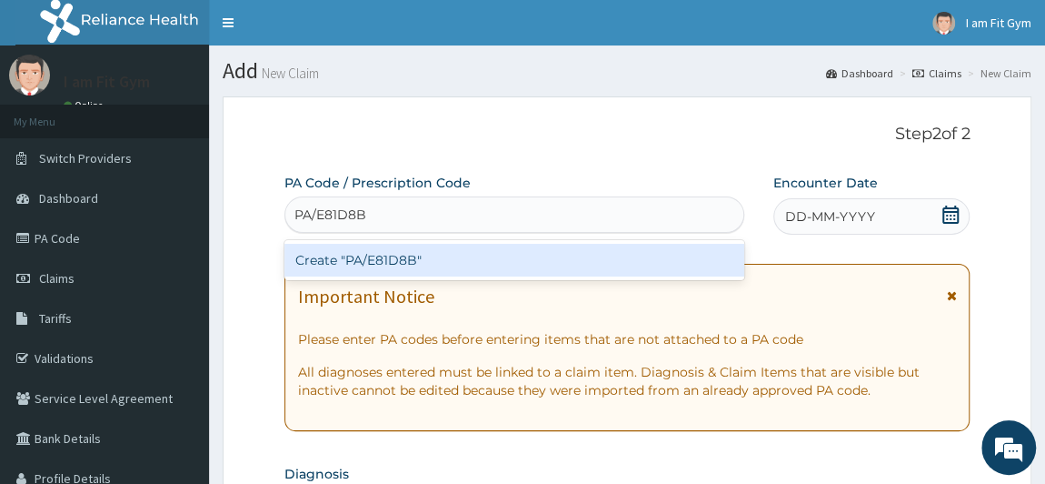
click at [387, 272] on div "Create "PA/E81D8B"" at bounding box center [514, 260] width 460 height 33
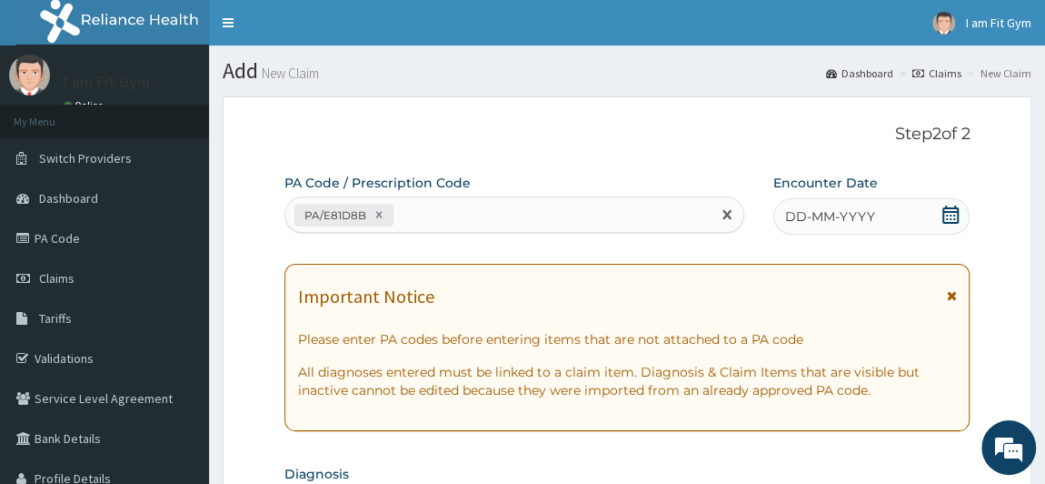
click at [816, 221] on span "DD-MM-YYYY" at bounding box center [830, 216] width 90 height 18
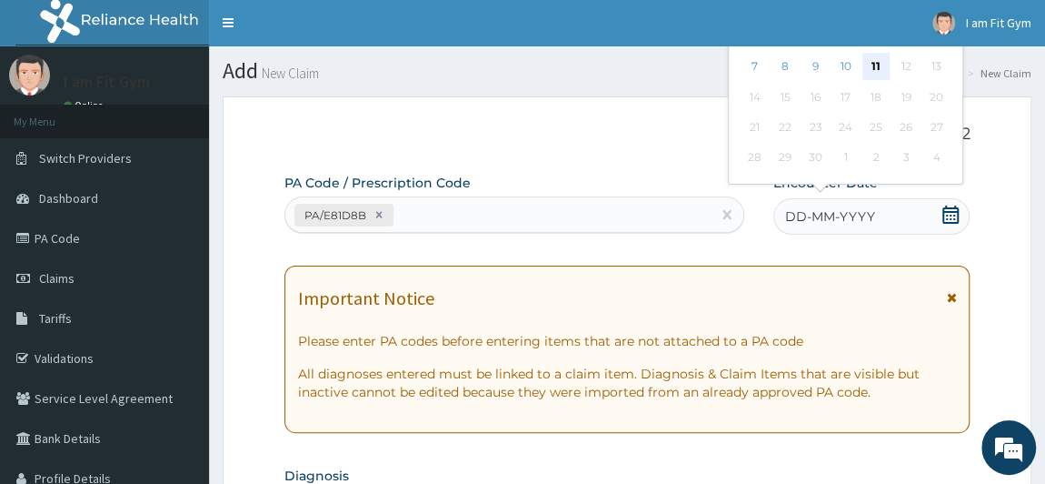
click at [878, 65] on div "11" at bounding box center [875, 67] width 27 height 27
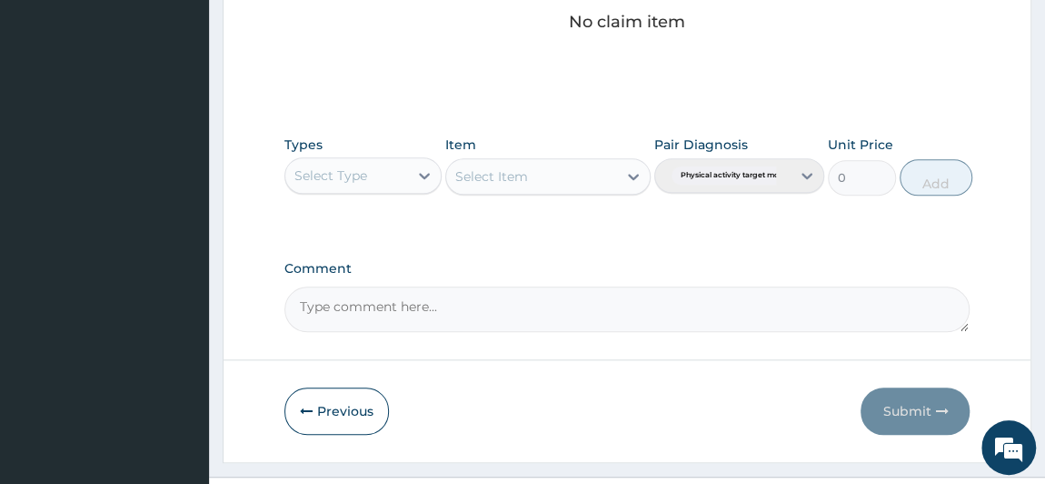
scroll to position [796, 0]
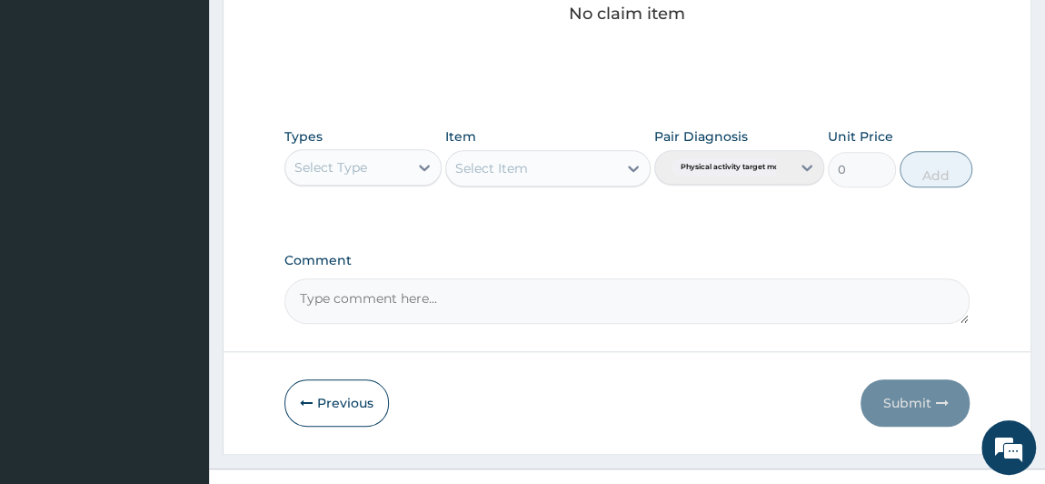
click at [374, 172] on div "Select Type" at bounding box center [347, 167] width 124 height 29
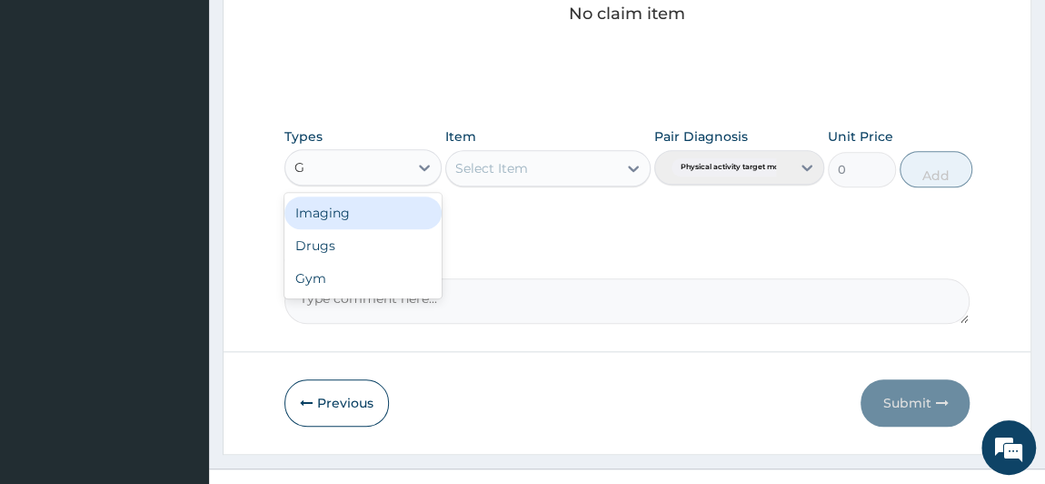
type input "GY"
click at [354, 204] on div "Gym" at bounding box center [363, 212] width 158 height 33
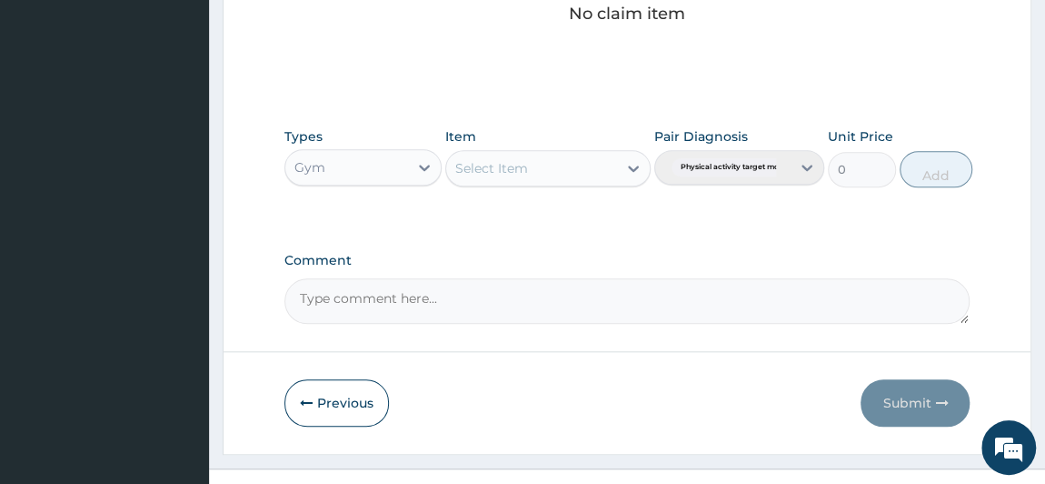
click at [490, 166] on div "Select Item" at bounding box center [491, 168] width 73 height 18
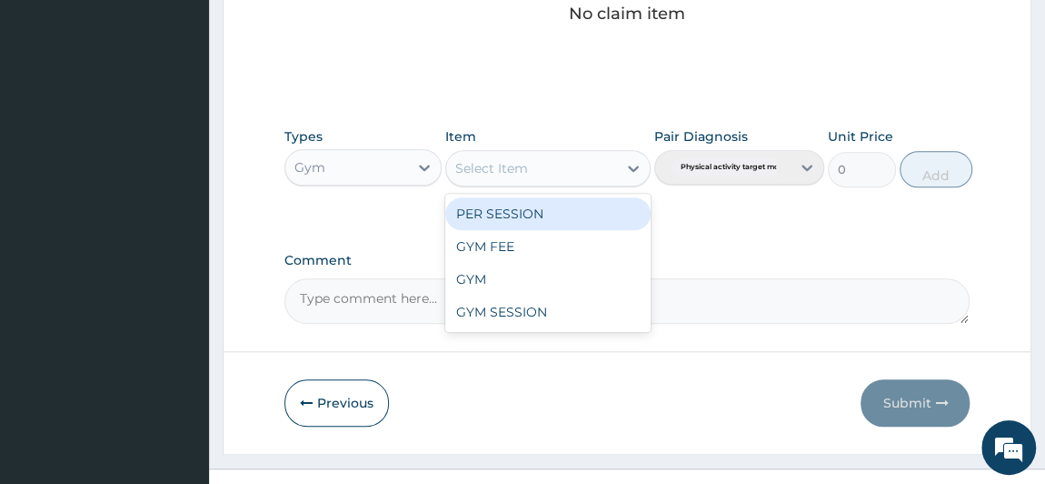
click at [501, 213] on div "PER SESSION" at bounding box center [547, 213] width 205 height 33
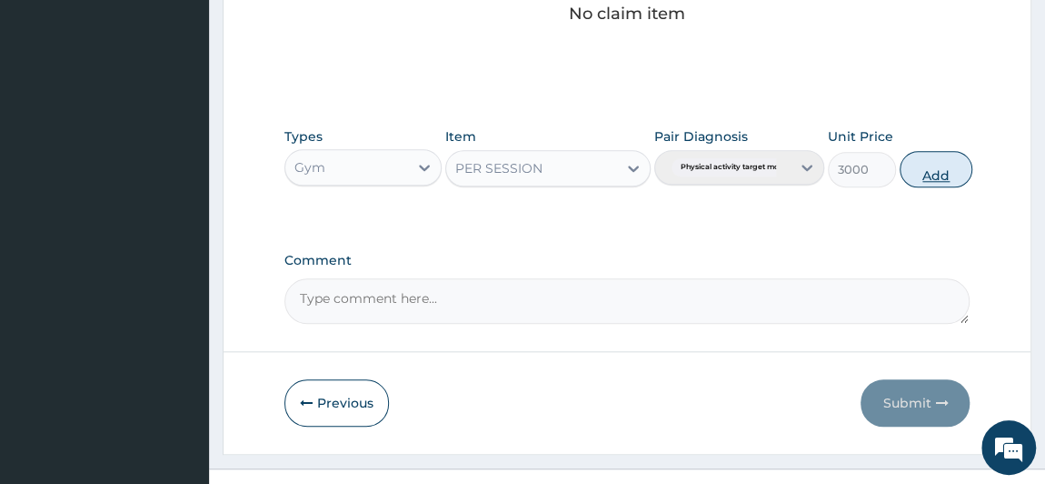
click at [959, 170] on button "Add" at bounding box center [936, 169] width 73 height 36
type input "0"
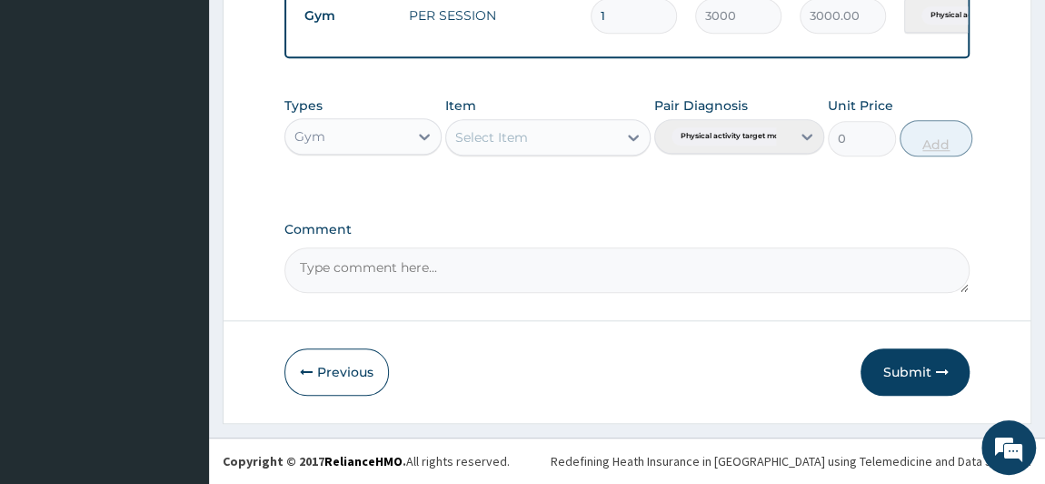
scroll to position [736, 0]
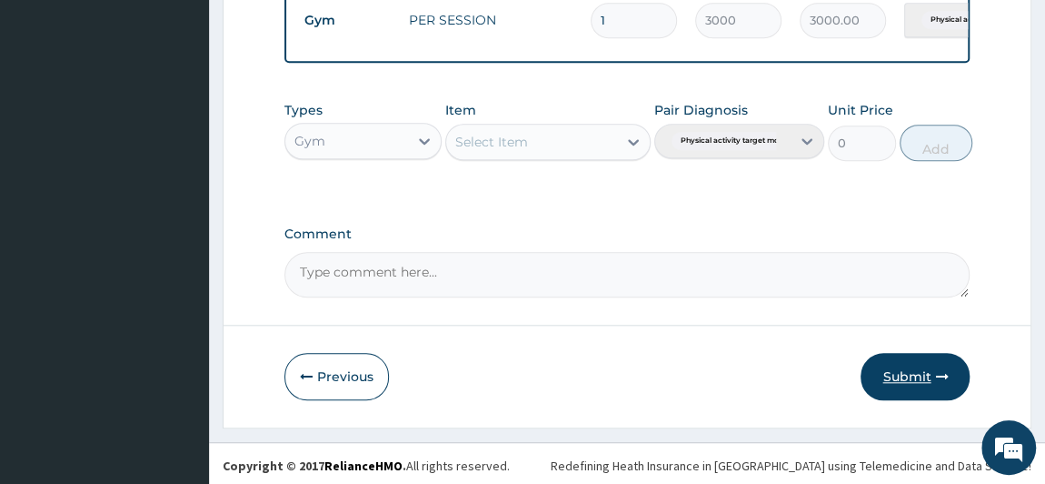
click at [911, 374] on button "Submit" at bounding box center [915, 376] width 109 height 47
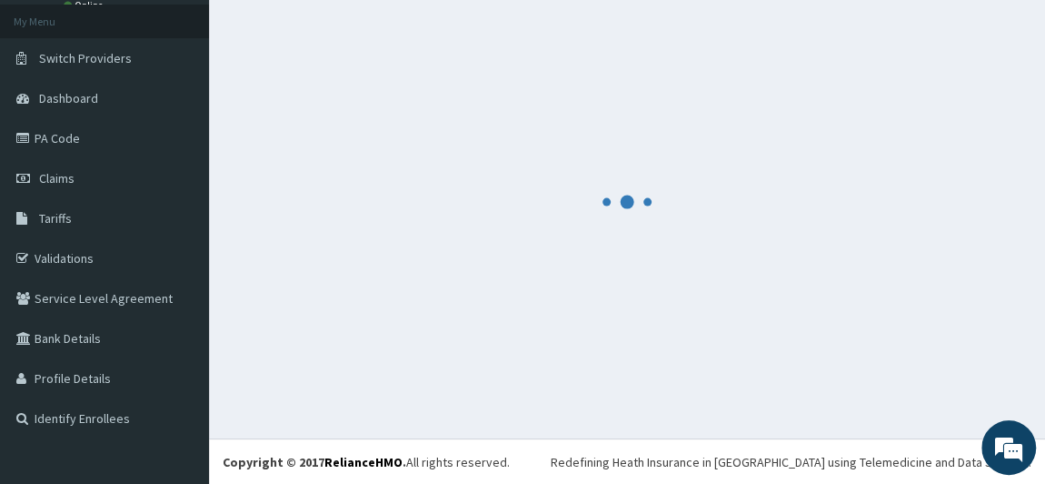
click at [911, 374] on div at bounding box center [627, 201] width 809 height 411
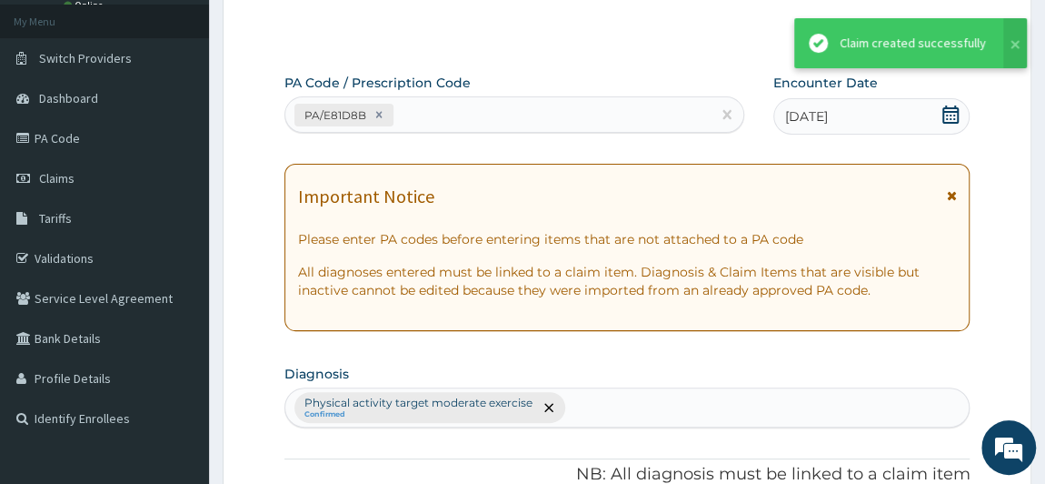
scroll to position [736, 0]
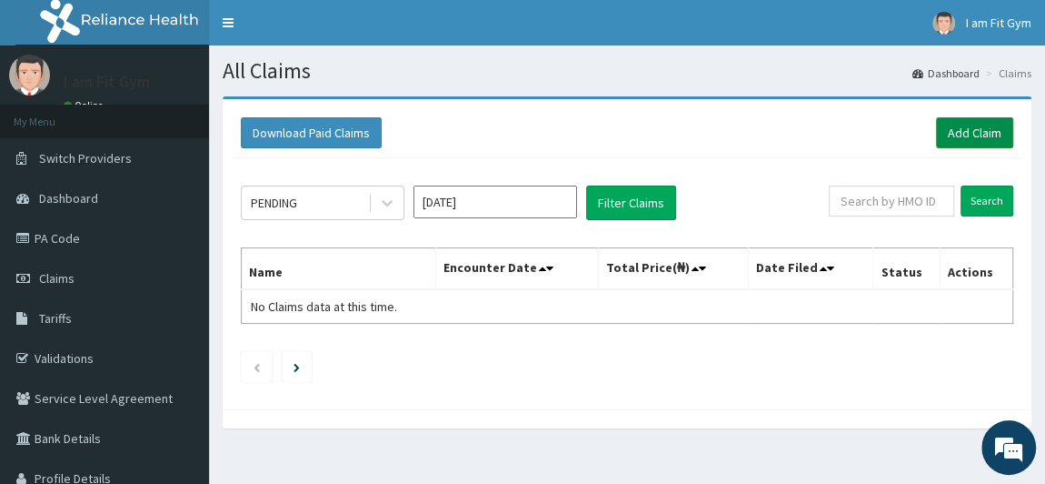
click at [967, 130] on link "Add Claim" at bounding box center [974, 132] width 77 height 31
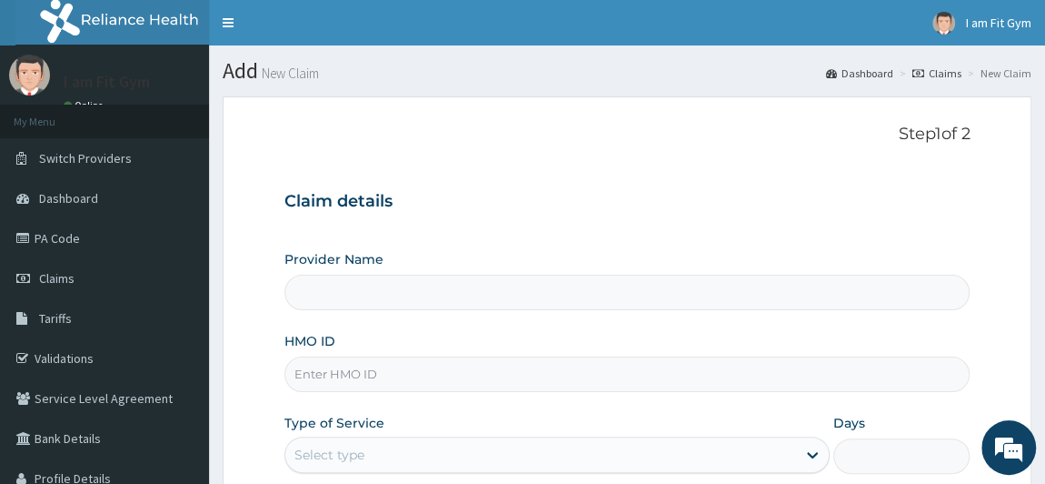
type input "I am fit Gym - Magodo"
type input "1"
